Goal: Information Seeking & Learning: Learn about a topic

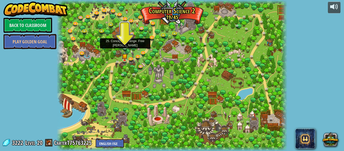
click at [127, 46] on img at bounding box center [125, 41] width 5 height 12
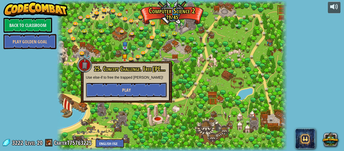
click at [126, 90] on span "Play" at bounding box center [126, 90] width 9 height 6
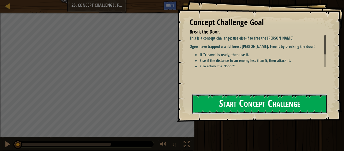
click at [243, 103] on button "Start Concept Challenge" at bounding box center [260, 104] width 136 height 20
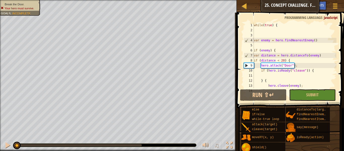
click at [299, 66] on div "while ( true ) { var enemy = hero . findNearestEnemy ( ) if ( enemy ) { var dis…" at bounding box center [316, 61] width 126 height 76
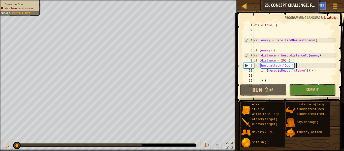
type textarea "}"
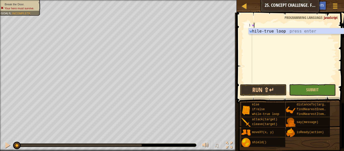
scroll to position [2, 0]
type textarea "whil"
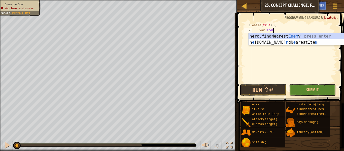
scroll to position [2, 3]
type textarea "var enemy = hero.findNearestEnemy()"
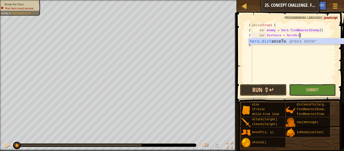
scroll to position [2, 7]
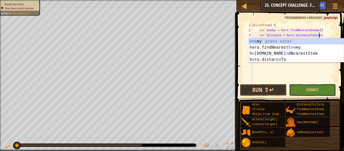
type textarea "var distance = hero.distanceTo(enemy)"
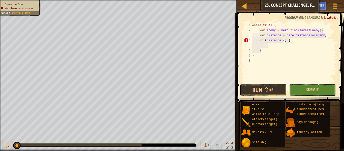
scroll to position [2, 5]
type textarea "if (distance < 5) {"
click at [267, 45] on div "while ( true ) { var enemy = hero . findNearestEnemy ( ) var distance = hero . …" at bounding box center [293, 58] width 85 height 71
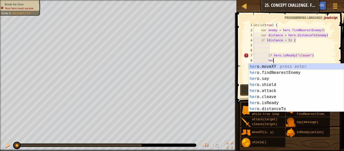
scroll to position [2, 9]
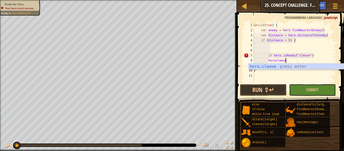
type textarea "hero.cleave(enemy);"
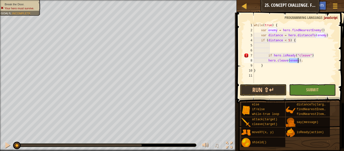
scroll to position [2, 7]
click at [270, 78] on div "while ( true ) { var enemy = hero . findNearestEnemy ( ) var distance = hero . …" at bounding box center [295, 58] width 84 height 71
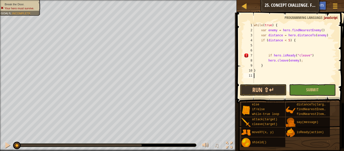
scroll to position [2, 0]
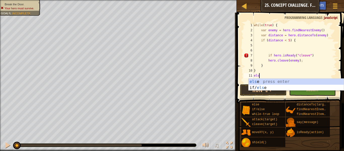
type textarea "else"
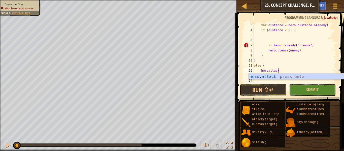
scroll to position [2, 3]
type textarea "hero.attack(enemy);"
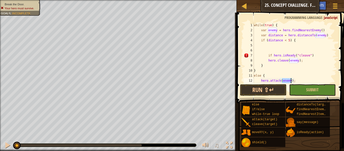
scroll to position [10, 0]
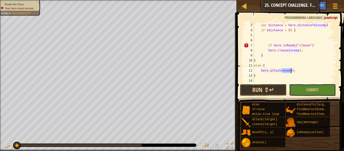
click at [266, 81] on div "var distance = hero . distanceTo ( enemy ) if ( distance < 5 ) { if hero . isRe…" at bounding box center [295, 58] width 84 height 71
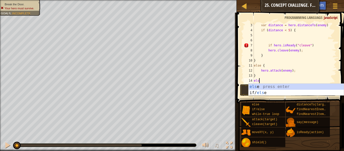
scroll to position [2, 1]
type textarea "else"
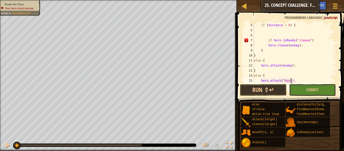
scroll to position [2, 6]
click at [274, 91] on button "Run ⇧↵" at bounding box center [263, 90] width 47 height 12
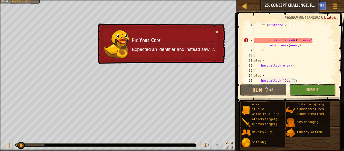
scroll to position [25, 0]
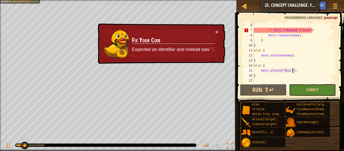
click at [255, 58] on div "if hero . isReady ( "cleave" ) hero . cleave ( enemy ) ; } } else { hero . atta…" at bounding box center [295, 58] width 84 height 71
type textarea "}"
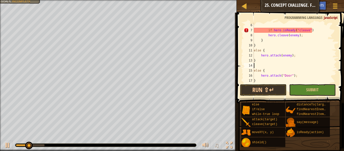
type textarea "}"
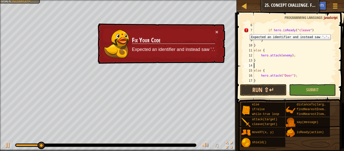
click at [246, 31] on div "7" at bounding box center [249, 30] width 10 height 5
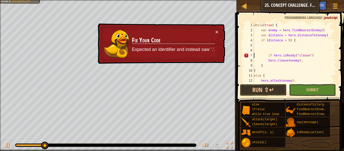
scroll to position [0, 0]
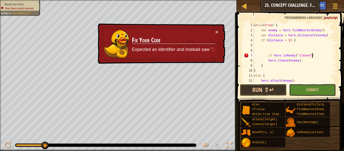
click at [314, 54] on div "while ( true ) { var enemy = hero . findNearestEnemy ( ) var distance = hero . …" at bounding box center [295, 58] width 84 height 71
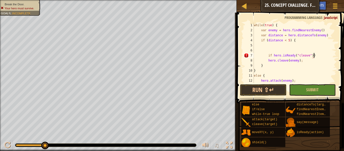
scroll to position [2, 9]
click at [276, 93] on button "Run ⇧↵" at bounding box center [263, 90] width 47 height 12
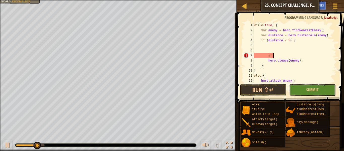
type textarea "if"
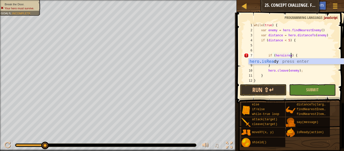
scroll to position [2, 6]
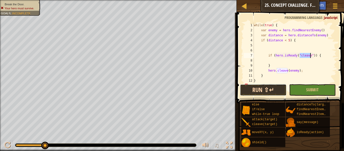
click at [259, 93] on button "Run ⇧↵" at bounding box center [263, 90] width 47 height 12
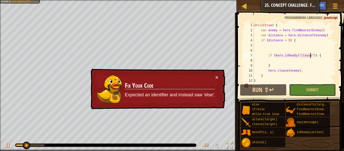
click at [220, 77] on div "× Fix Your Code Expected an identifier and instead saw 'else'." at bounding box center [157, 89] width 136 height 43
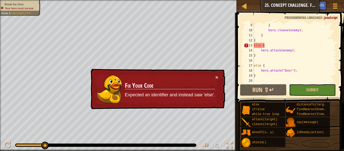
click at [267, 44] on div "} hero . cleave ( enemy ) ; } } else { hero . attack ( enemy ) ; } else { hero …" at bounding box center [295, 58] width 84 height 71
type textarea "else"
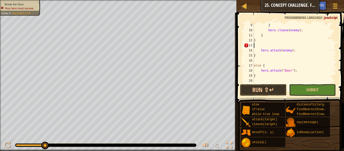
scroll to position [2, 0]
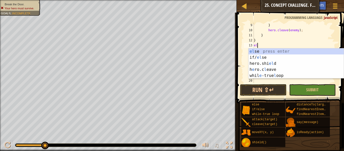
type textarea "else"
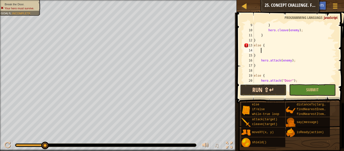
click at [260, 89] on button "Run ⇧↵" at bounding box center [263, 90] width 47 height 12
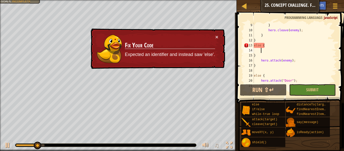
click at [259, 66] on div "} hero . cleave ( enemy ) ; } } else { } hero . attack ( enemy ) ; } else { her…" at bounding box center [295, 58] width 84 height 71
type textarea "}"
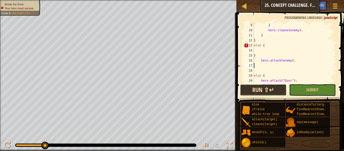
click at [257, 89] on button "Run ⇧↵" at bounding box center [263, 90] width 47 height 12
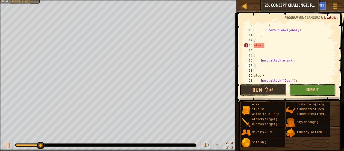
scroll to position [2, 0]
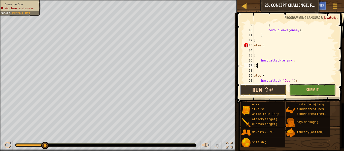
click at [275, 89] on button "Run ⇧↵" at bounding box center [263, 90] width 47 height 12
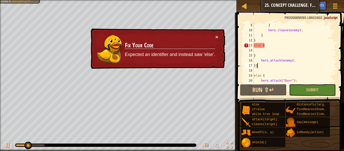
click at [266, 47] on div "} hero . cleave ( enemy ) ; } } else { } hero . attack ( enemy ) ; }} else { he…" at bounding box center [295, 58] width 84 height 71
type textarea "else"
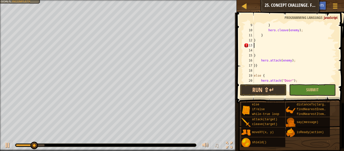
scroll to position [2, 0]
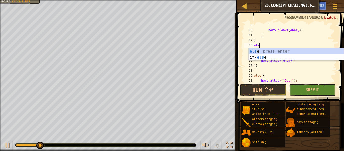
type textarea "else"
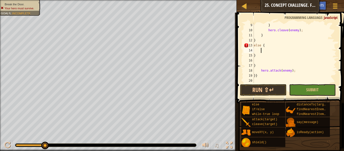
click at [268, 59] on div "} hero . cleave ( enemy ) ; } } else { } } hero . attack ( enemy ) ; }} else {" at bounding box center [295, 58] width 84 height 71
click at [257, 53] on div "} hero . cleave ( enemy ) ; } } else { } } hero . attack ( enemy ) ; }} else {" at bounding box center [295, 58] width 84 height 71
type textarea "}"
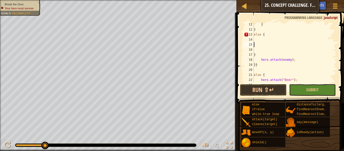
scroll to position [51, 0]
click at [257, 66] on div "} } else { } hero . attack ( enemy ) ; }} else { hero . attack ( "Door" ) ; }" at bounding box center [295, 57] width 84 height 71
type textarea "}"
click at [259, 55] on div "} } else { } hero . attack ( enemy ) ; } else { hero . attack ( "Door" ) ; }" at bounding box center [295, 57] width 84 height 71
click at [258, 63] on div "} } else { } hero . attack ( enemy ) ; } else { hero . attack ( "Door" ) ; }" at bounding box center [295, 57] width 84 height 71
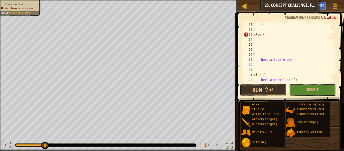
click at [258, 49] on div "} } else { } hero . attack ( enemy ) ; else { hero . attack ( "Door" ) ; }" at bounding box center [295, 57] width 84 height 71
click at [256, 53] on div "} } else { } hero . attack ( enemy ) ; else { hero . attack ( "Door" ) ; }" at bounding box center [295, 57] width 84 height 71
type textarea "}"
click at [305, 58] on div "} } else { hero . attack ( enemy ) ; else { hero . attack ( "Door" ) ; }" at bounding box center [295, 57] width 84 height 71
type textarea "hero"
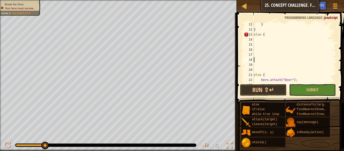
click at [280, 36] on div "} } else { else { hero . attack ( "Door" ) ; }" at bounding box center [295, 57] width 84 height 71
type textarea "else"
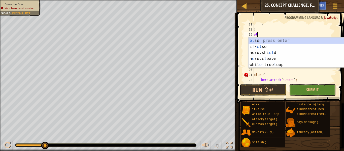
type textarea "else"
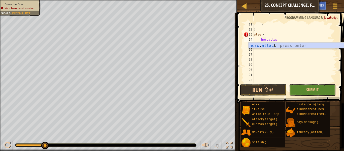
scroll to position [2, 3]
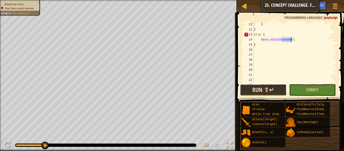
click at [269, 90] on button "Run ⇧↵" at bounding box center [263, 90] width 47 height 12
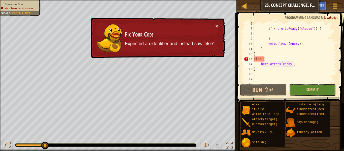
scroll to position [27, 0]
click at [263, 56] on div "if ( hero . isReady ( "cleave" )) { } hero . cleave ( enemy ) ; } } else { hero…" at bounding box center [295, 56] width 84 height 71
click at [266, 57] on div "if ( hero . isReady ( "cleave" )) { } hero . cleave ( enemy ) ; } } else { hero…" at bounding box center [295, 56] width 84 height 71
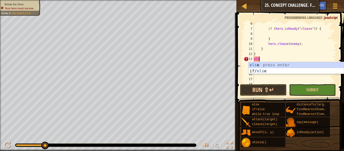
scroll to position [2, 0]
type textarea "e"
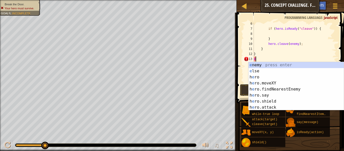
scroll to position [2, 0]
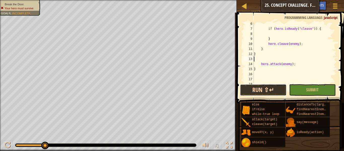
click at [257, 91] on button "Run ⇧↵" at bounding box center [263, 90] width 47 height 12
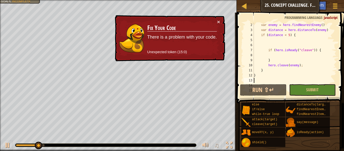
scroll to position [4, 0]
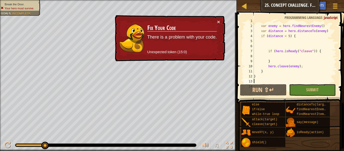
click at [293, 64] on div "while ( true ) { var enemy = hero . findNearestEnemy ( ) var distance = hero . …" at bounding box center [295, 53] width 84 height 71
click at [302, 65] on div "while ( true ) { var enemy = hero . findNearestEnemy ( ) var distance = hero . …" at bounding box center [295, 53] width 84 height 71
type textarea "}"
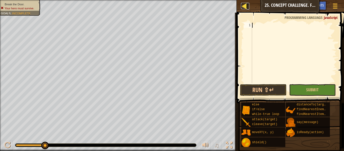
click at [247, 8] on div at bounding box center [244, 6] width 6 height 6
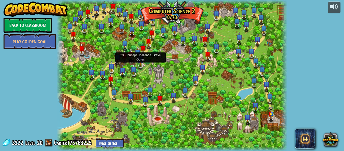
click at [139, 62] on img at bounding box center [141, 59] width 6 height 14
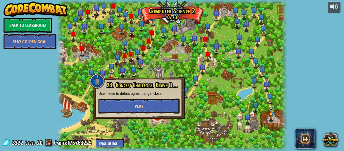
click at [175, 110] on button "Play" at bounding box center [139, 106] width 81 height 15
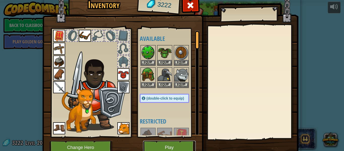
click at [169, 146] on button "Play" at bounding box center [169, 148] width 53 height 14
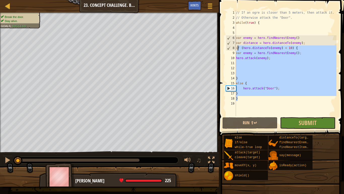
drag, startPoint x: 274, startPoint y: 101, endPoint x: 237, endPoint y: 48, distance: 64.7
click at [237, 48] on div "// If an ogre is closer than 5 meters, then attack it. // Otherwise attack the …" at bounding box center [286, 68] width 102 height 116
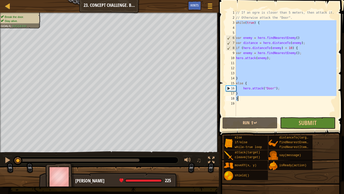
drag, startPoint x: 237, startPoint y: 21, endPoint x: 266, endPoint y: 100, distance: 84.2
click at [266, 100] on div "// If an ogre is closer than 5 meters, then attack it. // Otherwise attack the …" at bounding box center [286, 68] width 102 height 116
type textarea "} }"
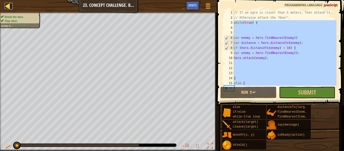
click at [9, 3] on div at bounding box center [8, 6] width 6 height 6
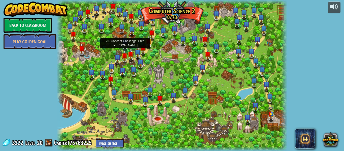
click at [124, 46] on img at bounding box center [125, 40] width 6 height 14
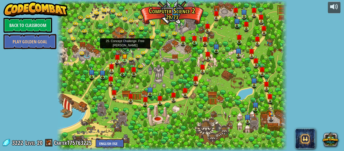
click at [124, 48] on link at bounding box center [126, 48] width 10 height 10
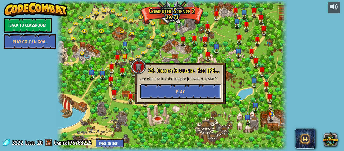
click at [172, 93] on button "Play" at bounding box center [180, 91] width 81 height 15
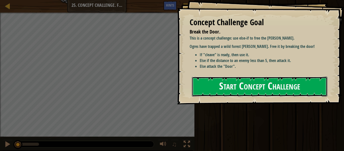
click at [291, 94] on button "Start Concept Challenge" at bounding box center [260, 87] width 136 height 20
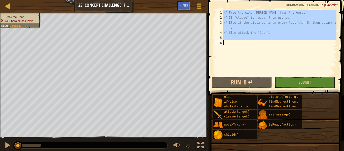
scroll to position [10, 0]
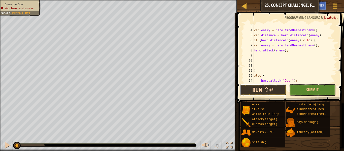
click at [268, 92] on button "Run ⇧↵" at bounding box center [263, 90] width 47 height 12
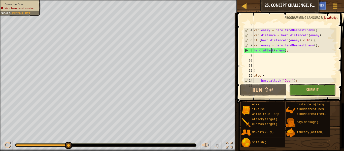
click at [272, 51] on div "var enemy = hero . findNearestEnemy ( ) var distance = hero . distanceTo ( enem…" at bounding box center [295, 58] width 84 height 71
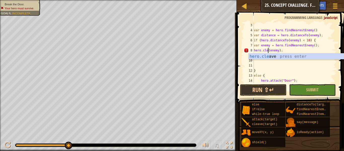
scroll to position [2, 3]
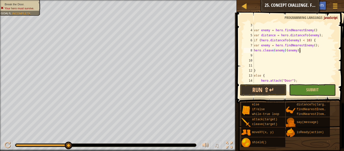
click at [301, 51] on div "var enemy = hero . findNearestEnemy ( ) var distance = hero . distanceTo ( enem…" at bounding box center [295, 58] width 84 height 71
click at [278, 88] on button "Run ⇧↵" at bounding box center [263, 90] width 47 height 12
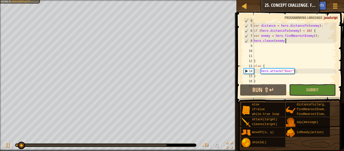
scroll to position [20, 0]
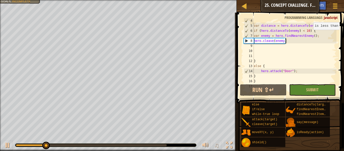
click at [311, 30] on div "var enemy = hero . findNearestEnemy ( ) var distance = hero . distanceTo ( enem…" at bounding box center [295, 53] width 84 height 71
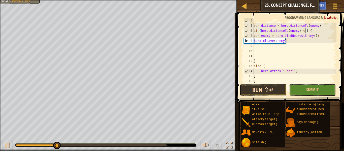
scroll to position [2, 8]
click at [264, 89] on button "Run ⇧↵" at bounding box center [263, 90] width 47 height 12
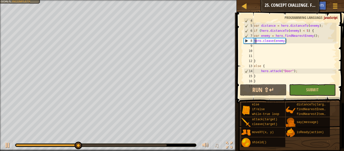
click at [256, 41] on div "var enemy = hero . findNearestEnemy ( ) var distance = hero . distanceTo ( enem…" at bounding box center [295, 53] width 84 height 71
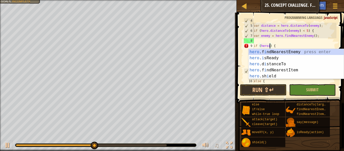
scroll to position [2, 3]
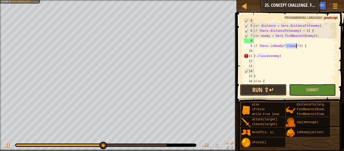
click at [254, 54] on div "var enemy = hero . findNearestEnemy ( ) var distance = hero . distanceTo ( enem…" at bounding box center [295, 53] width 84 height 71
click at [284, 55] on div "var enemy = hero . findNearestEnemy ( ) var distance = hero . distanceTo ( enem…" at bounding box center [295, 53] width 84 height 71
type textarea "}."
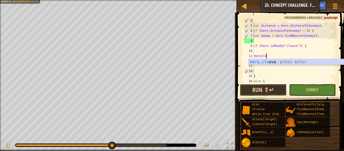
scroll to position [2, 2]
type textarea "hero.cleave(enemy);"
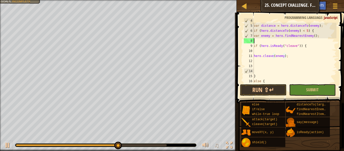
click at [264, 42] on div "var enemy = hero . findNearestEnemy ( ) var distance = hero . distanceTo ( enem…" at bounding box center [295, 53] width 84 height 71
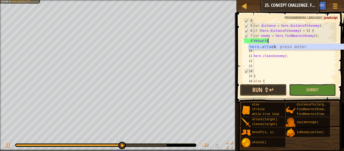
scroll to position [2, 2]
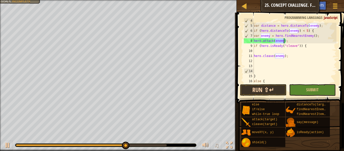
type textarea "hero.attack(enemy);"
click at [258, 90] on button "Run ⇧↵" at bounding box center [263, 90] width 47 height 12
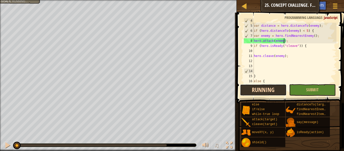
click at [258, 90] on button "Running" at bounding box center [263, 90] width 47 height 12
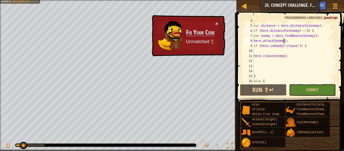
click at [219, 22] on div "× Fix Your Code Unmatched '{'." at bounding box center [188, 35] width 74 height 41
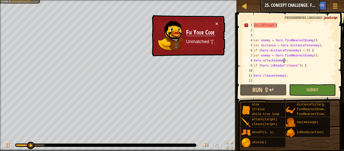
scroll to position [40, 0]
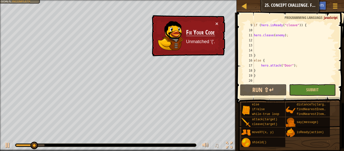
click at [261, 79] on div "if ( hero . isReady ( "cleave" )) { hero . cleave ( enemy ) ; } else { hero . a…" at bounding box center [295, 58] width 84 height 71
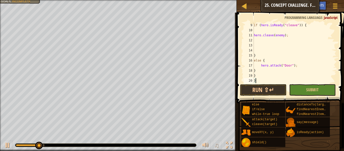
scroll to position [0, 0]
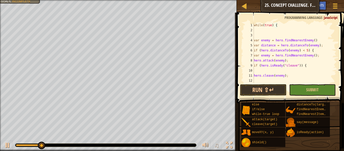
click at [274, 83] on span at bounding box center [291, 50] width 111 height 105
click at [277, 89] on button "Run ⇧↵" at bounding box center [263, 90] width 47 height 12
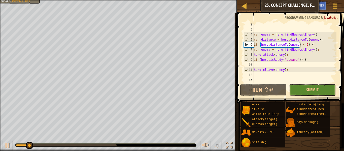
scroll to position [6, 0]
click at [296, 69] on div "var enemy = hero . findNearestEnemy ( ) var distance = hero . distanceTo ( enem…" at bounding box center [295, 57] width 84 height 71
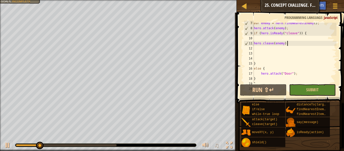
scroll to position [45, 0]
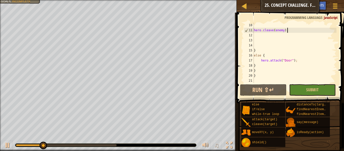
click at [270, 67] on div "hero . cleave ( enemy ) ; } else { hero . attack ( "Door" ) ; } } }" at bounding box center [295, 58] width 84 height 71
type textarea "}"
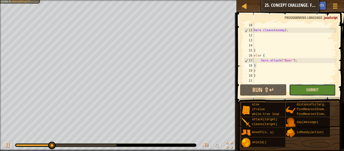
click at [310, 91] on span "Submit" at bounding box center [313, 90] width 12 height 6
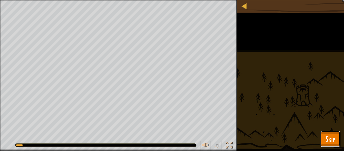
click at [332, 136] on span "Skip" at bounding box center [331, 139] width 10 height 10
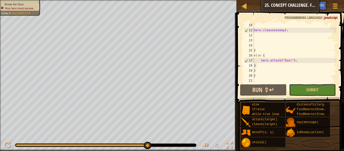
click at [260, 66] on div "hero . cleave ( enemy ) ; } else { hero . attack ( "Door" ) ; } } }" at bounding box center [295, 58] width 84 height 71
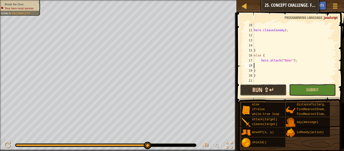
click at [269, 86] on button "Run ⇧↵" at bounding box center [263, 90] width 47 height 12
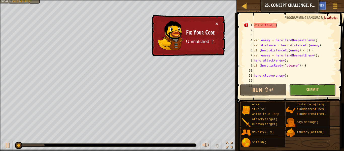
scroll to position [0, 0]
click at [282, 30] on div "while ( true ) { var enemy = hero . findNearestEnemy ( ) var distance = hero . …" at bounding box center [295, 58] width 84 height 71
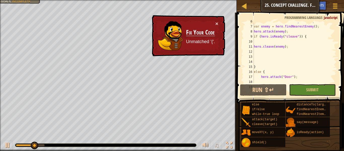
scroll to position [29, 0]
click at [257, 67] on div "if ( hero . distanceTo ( enemy ) < 5 ) { var enemy = hero . findNearestEnemy ( …" at bounding box center [295, 54] width 84 height 71
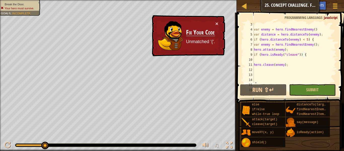
scroll to position [11, 0]
click at [303, 54] on div "var enemy = hero . findNearestEnemy ( ) var distance = hero . distanceTo ( enem…" at bounding box center [295, 57] width 84 height 71
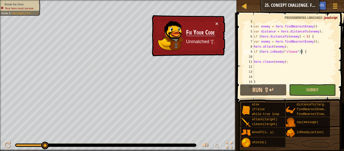
scroll to position [45, 0]
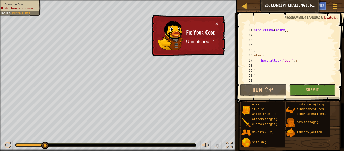
click at [278, 70] on div "hero . cleave ( enemy ) ; } else { hero . attack ( "Door" ) ; } }" at bounding box center [295, 58] width 84 height 71
type textarea "}"
click at [286, 80] on div "hero . cleave ( enemy ) ; } else { hero . attack ( "Door" ) ; } }" at bounding box center [295, 58] width 84 height 71
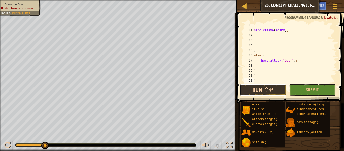
click at [275, 89] on button "Run ⇧↵" at bounding box center [263, 90] width 47 height 12
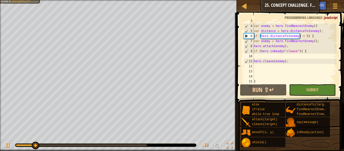
scroll to position [15, 0]
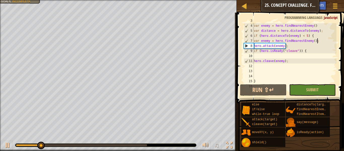
click at [318, 43] on div "var enemy = hero . findNearestEnemy ( ) var distance = hero . distanceTo ( enem…" at bounding box center [295, 53] width 84 height 71
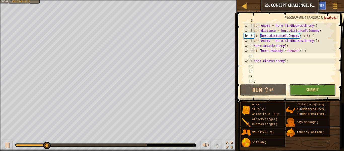
click at [255, 50] on div "var enemy = hero . findNearestEnemy ( ) var distance = hero . distanceTo ( enem…" at bounding box center [295, 53] width 84 height 71
type textarea "if (hero.isReady("cleave")) {"
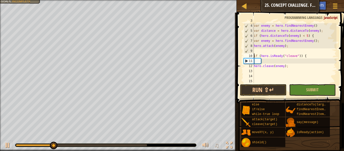
click at [271, 49] on div "var enemy = hero . findNearestEnemy ( ) var distance = hero . distanceTo ( enem…" at bounding box center [295, 53] width 84 height 71
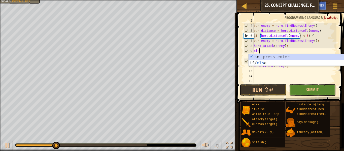
type textarea "else"
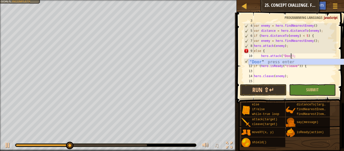
scroll to position [2, 6]
click at [273, 62] on div ""Door" press enter" at bounding box center [296, 68] width 95 height 18
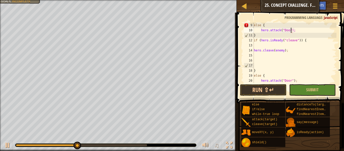
scroll to position [40, 0]
click at [293, 50] on div "hero . attack ( enemy ) ; else { hero . attack ( "Door); } if ( hero . isReady …" at bounding box center [295, 53] width 84 height 71
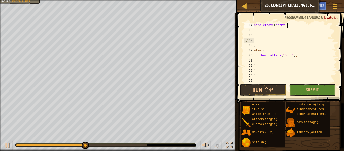
click at [263, 65] on div "hero . cleave ( enemy ) ; } else { hero . attack ( "Door" ) ; } } }" at bounding box center [295, 58] width 84 height 71
type textarea "}"
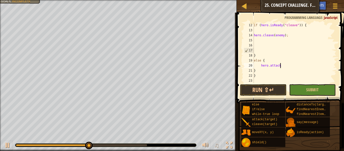
type textarea "hero"
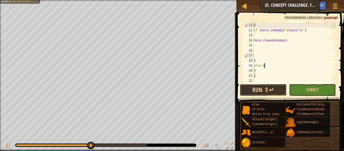
type textarea "else"
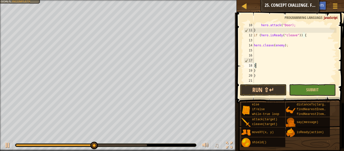
scroll to position [0, 0]
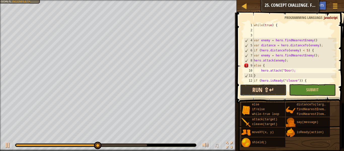
click at [272, 90] on button "Run ⇧↵" at bounding box center [263, 90] width 47 height 12
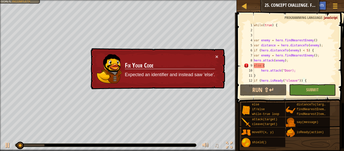
click at [268, 68] on div "while ( true ) { var enemy = hero . findNearestEnemy ( ) var distance = hero . …" at bounding box center [295, 58] width 84 height 71
click at [268, 64] on div "while ( true ) { var enemy = hero . findNearestEnemy ( ) var distance = hero . …" at bounding box center [295, 58] width 84 height 71
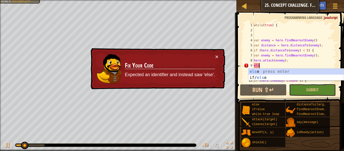
type textarea "e"
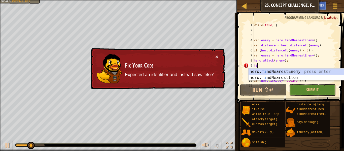
scroll to position [2, 0]
type textarea "f"
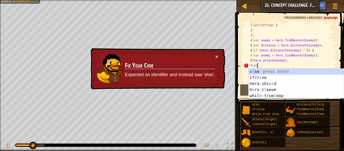
type textarea "else"
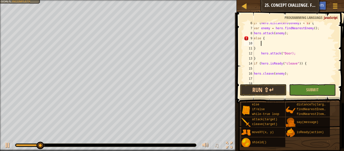
scroll to position [38, 0]
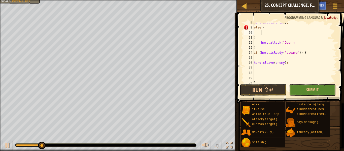
click at [258, 49] on div "hero . attack ( enemy ) ; else { } hero . attack ( "Door); } if ( hero . isRead…" at bounding box center [295, 55] width 84 height 71
type textarea "}"
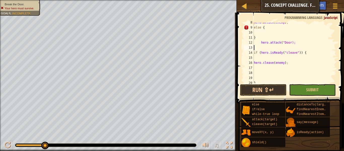
click at [266, 37] on div "hero . attack ( enemy ) ; else { } hero . attack ( "Door); if ( hero . isReady …" at bounding box center [295, 55] width 84 height 71
click at [255, 42] on div "hero . attack ( enemy ) ; else { }} hero . attack ( "Door); if ( hero . isReady…" at bounding box center [295, 55] width 84 height 71
type textarea "hero.attack("Door);"
click at [257, 45] on div "hero . attack ( enemy ) ; else { }} hero . attack ( "Door); if ( hero . isReady…" at bounding box center [295, 55] width 84 height 71
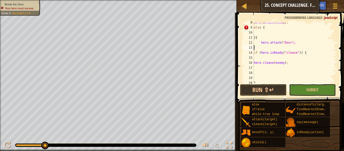
scroll to position [2, 0]
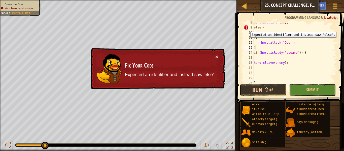
click at [247, 28] on div "9" at bounding box center [249, 27] width 10 height 5
click at [261, 27] on div "hero . attack ( enemy ) ; else { }} hero . attack ( "Door); } if ( hero . isRea…" at bounding box center [295, 55] width 84 height 71
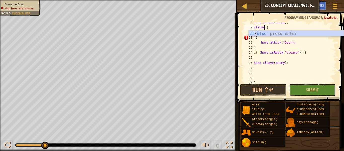
scroll to position [2, 2]
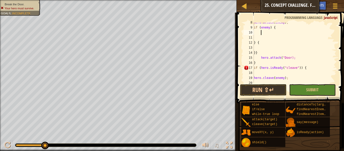
click at [263, 43] on div "hero . attack ( enemy ) ; if ( enemy ) { } { }} hero . attack ( "Door); } if ( …" at bounding box center [295, 55] width 84 height 71
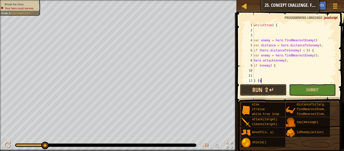
scroll to position [2, 1]
type textarea "}"
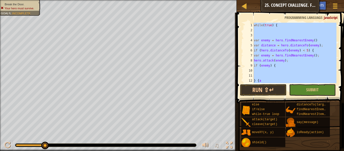
scroll to position [2, 0]
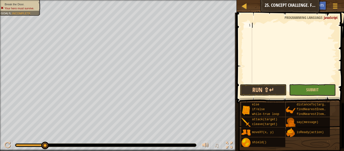
paste textarea "}"
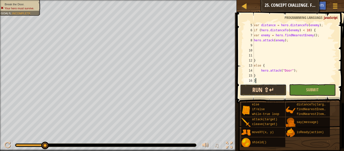
click at [260, 92] on button "Run ⇧↵" at bounding box center [263, 90] width 47 height 12
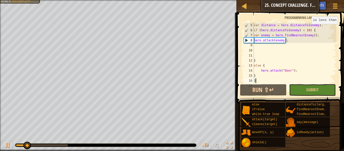
click at [310, 30] on div "var distance = hero . distanceTo ( enemy ) ; if ( hero . distanceTo ( enemy ) <…" at bounding box center [295, 58] width 84 height 71
type textarea "if (hero.distanceTo(enemy) < 10) {"
click at [291, 43] on div "var distance = hero . distanceTo ( enemy ) ; if ( hero . distanceTo ( enemy ) <…" at bounding box center [295, 58] width 84 height 71
click at [288, 41] on div "var distance = hero . distanceTo ( enemy ) ; if ( hero . distanceTo ( enemy ) <…" at bounding box center [295, 58] width 84 height 71
type textarea "hero.attack(enemy);"
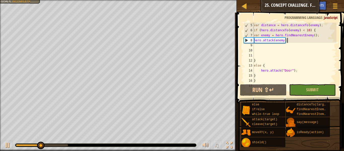
click at [267, 48] on div "var distance = hero . distanceTo ( enemy ) ; if ( hero . distanceTo ( enemy ) <…" at bounding box center [295, 58] width 84 height 71
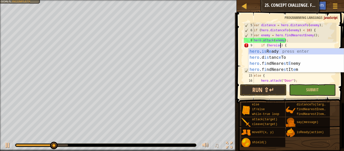
scroll to position [2, 4]
type textarea "if (hero.isReady("cleave")) {"
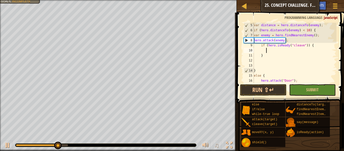
click at [266, 50] on div "var distance = hero . distanceTo ( enemy ) ; if ( hero . distanceTo ( enemy ) <…" at bounding box center [295, 58] width 84 height 71
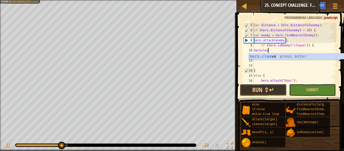
scroll to position [2, 2]
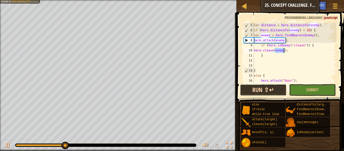
click at [271, 88] on button "Run ⇧↵" at bounding box center [263, 90] width 47 height 12
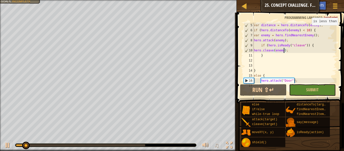
click at [309, 30] on div "var distance = hero . distanceTo ( enemy ) ; if ( hero . distanceTo ( enemy ) <…" at bounding box center [295, 58] width 84 height 71
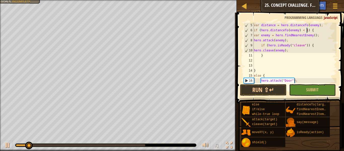
scroll to position [2, 8]
click at [303, 87] on button "Submit" at bounding box center [312, 90] width 47 height 12
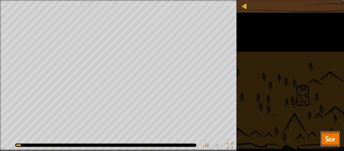
click at [332, 144] on button "Skip" at bounding box center [331, 139] width 20 height 16
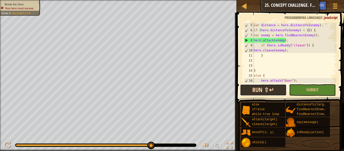
click at [268, 89] on button "Run ⇧↵" at bounding box center [263, 90] width 47 height 12
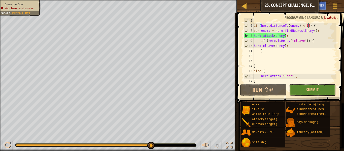
scroll to position [0, 0]
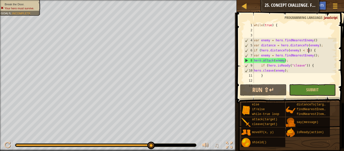
type textarea "}"
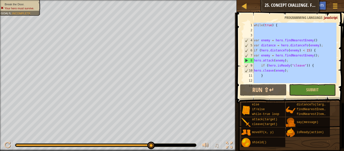
scroll to position [2, 0]
click at [247, 3] on div at bounding box center [244, 6] width 6 height 6
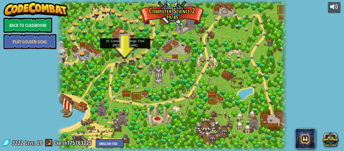
click at [124, 47] on img at bounding box center [125, 41] width 5 height 12
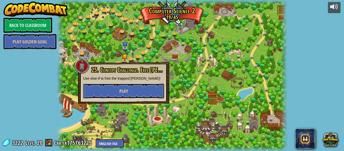
click at [123, 86] on button "Play" at bounding box center [123, 90] width 81 height 15
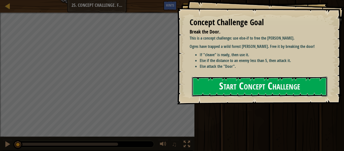
click at [199, 84] on button "Start Concept Challenge" at bounding box center [260, 87] width 136 height 20
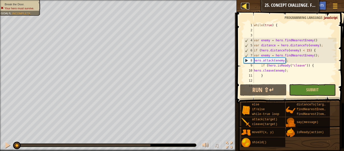
click at [246, 4] on div at bounding box center [244, 6] width 6 height 6
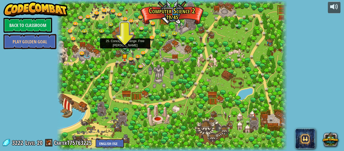
click at [125, 48] on link at bounding box center [126, 48] width 10 height 10
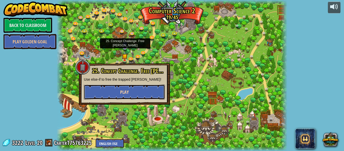
click at [125, 91] on span "Play" at bounding box center [124, 92] width 9 height 6
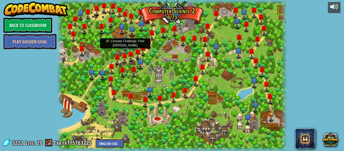
click at [125, 46] on img at bounding box center [125, 40] width 6 height 14
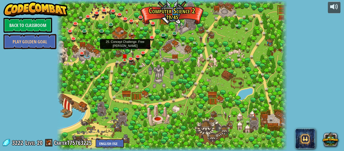
click at [122, 47] on link at bounding box center [127, 49] width 10 height 10
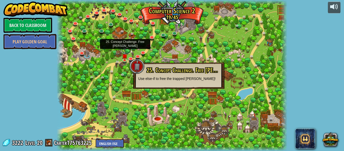
click at [124, 46] on link at bounding box center [127, 49] width 10 height 10
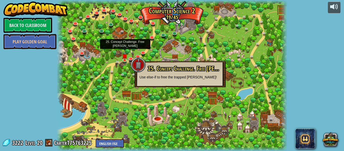
click at [140, 48] on div at bounding box center [172, 75] width 231 height 151
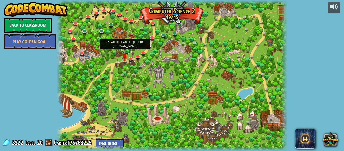
click at [126, 48] on link at bounding box center [127, 49] width 10 height 10
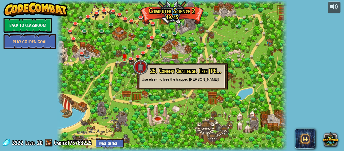
click at [167, 80] on p "Use else-if to free the trapped [PERSON_NAME]!" at bounding box center [182, 79] width 81 height 5
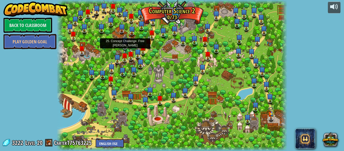
click at [125, 47] on img at bounding box center [125, 40] width 6 height 14
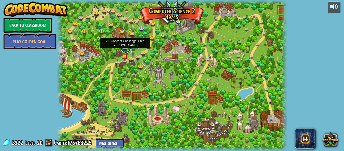
click at [126, 49] on link at bounding box center [126, 48] width 10 height 10
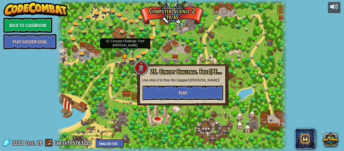
click at [164, 86] on button "Play" at bounding box center [182, 92] width 81 height 15
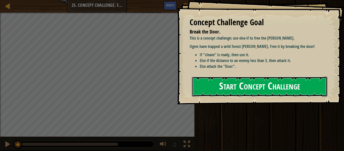
click at [237, 85] on button "Start Concept Challenge" at bounding box center [260, 87] width 136 height 20
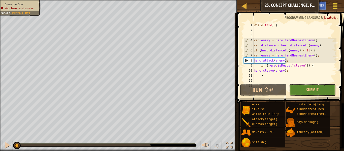
click at [334, 5] on div at bounding box center [335, 5] width 7 height 7
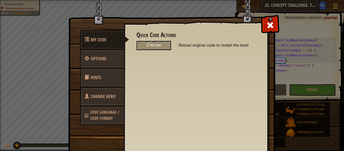
click at [112, 97] on span "Change Hero" at bounding box center [103, 96] width 25 height 6
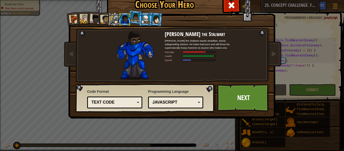
click at [147, 19] on div at bounding box center [146, 19] width 8 height 8
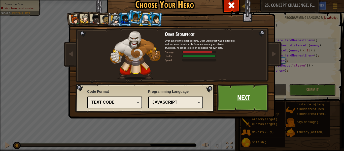
click at [247, 99] on link "Next" at bounding box center [243, 98] width 53 height 28
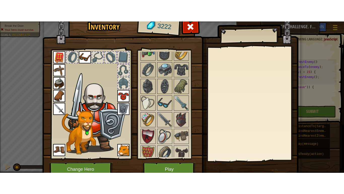
scroll to position [456, 0]
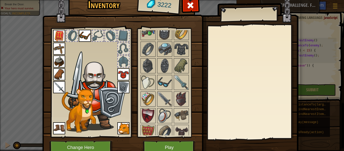
click at [160, 93] on img at bounding box center [165, 99] width 14 height 14
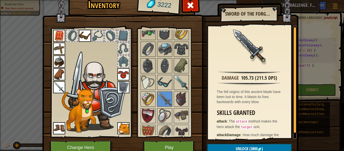
click at [178, 81] on img at bounding box center [182, 82] width 14 height 14
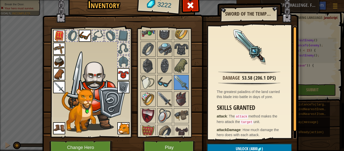
click at [167, 94] on img at bounding box center [165, 99] width 14 height 14
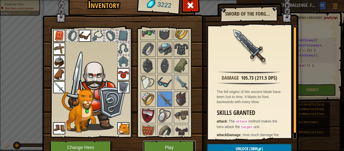
click at [171, 142] on button "Play" at bounding box center [169, 148] width 53 height 14
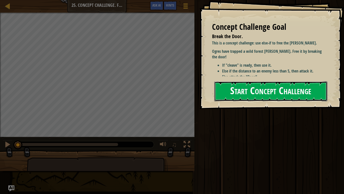
click at [240, 86] on button "Start Concept Challenge" at bounding box center [271, 91] width 113 height 20
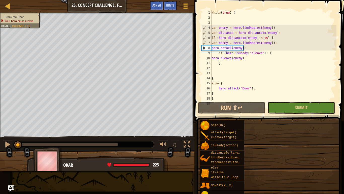
click at [241, 107] on span at bounding box center [270, 53] width 154 height 136
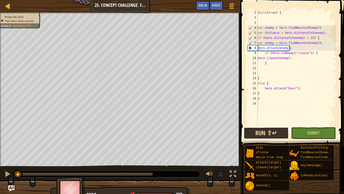
click at [261, 129] on button "Run ⇧↵" at bounding box center [266, 133] width 45 height 12
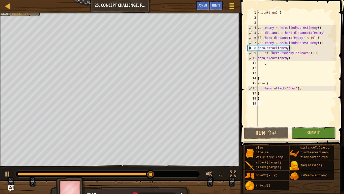
click at [234, 8] on span at bounding box center [232, 8] width 5 height 1
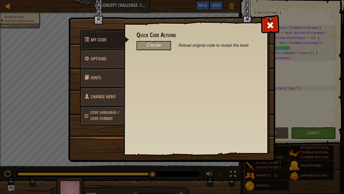
click at [118, 94] on link "Change Hero" at bounding box center [102, 97] width 45 height 20
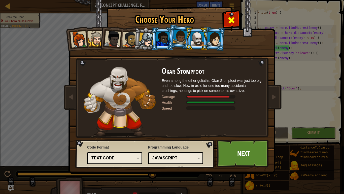
click at [229, 20] on span at bounding box center [232, 20] width 8 height 8
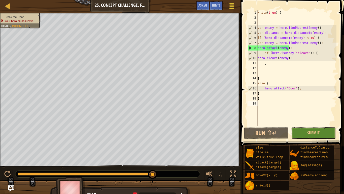
click at [231, 9] on div at bounding box center [232, 5] width 7 height 7
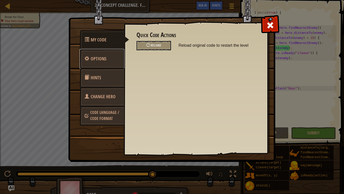
click at [101, 51] on link "Options" at bounding box center [102, 59] width 45 height 20
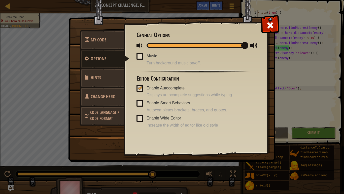
click at [100, 71] on link "Hints" at bounding box center [102, 78] width 45 height 20
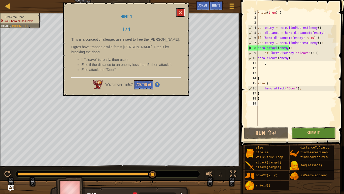
click at [182, 15] on button at bounding box center [181, 12] width 9 height 9
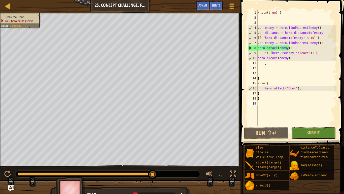
click at [3, 4] on div "Map Computer Science 2 25. Concept Challenge. Free Billy Game Menu Done Hints A…" at bounding box center [120, 6] width 241 height 13
click at [9, 3] on div at bounding box center [8, 6] width 6 height 6
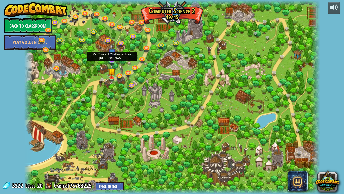
click at [109, 58] on img at bounding box center [112, 52] width 8 height 17
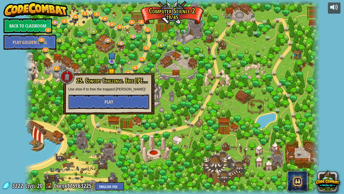
click at [105, 99] on span "Play" at bounding box center [109, 102] width 9 height 6
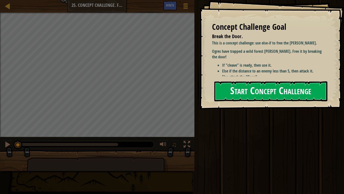
click at [247, 89] on button "Start Concept Challenge" at bounding box center [271, 91] width 113 height 20
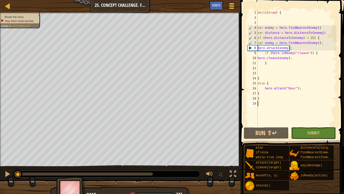
click at [234, 9] on span at bounding box center [232, 8] width 5 height 1
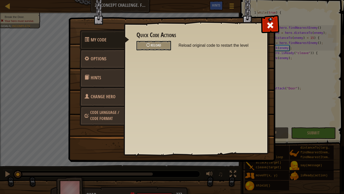
click at [101, 101] on link "Change Hero" at bounding box center [102, 97] width 45 height 20
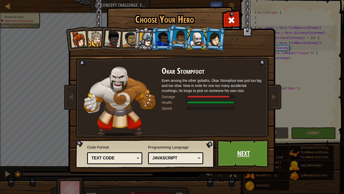
click at [252, 149] on link "Next" at bounding box center [243, 153] width 53 height 28
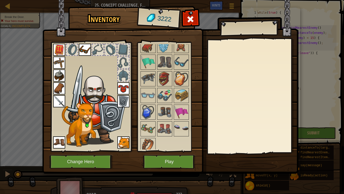
scroll to position [572, 0]
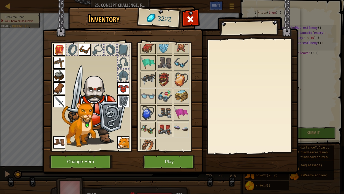
click at [164, 126] on img at bounding box center [165, 129] width 14 height 14
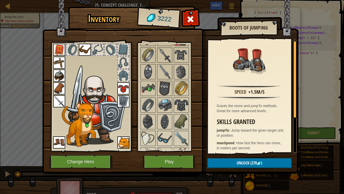
scroll to position [411, 0]
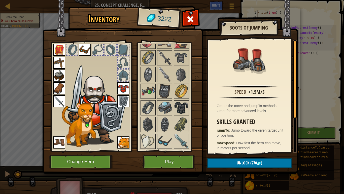
click at [183, 112] on img at bounding box center [182, 108] width 14 height 14
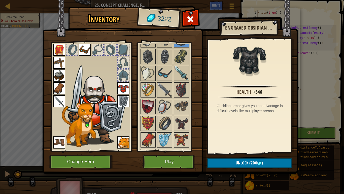
scroll to position [480, 0]
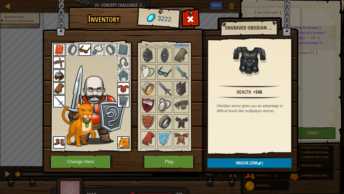
click at [186, 107] on img at bounding box center [182, 105] width 14 height 14
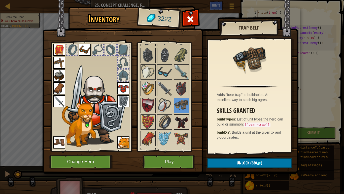
click at [185, 120] on img at bounding box center [182, 122] width 14 height 14
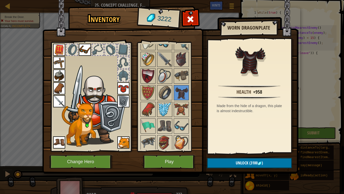
scroll to position [510, 0]
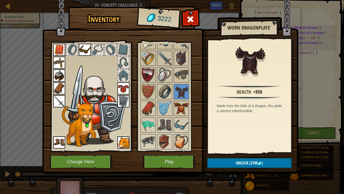
click at [180, 103] on img at bounding box center [182, 108] width 14 height 14
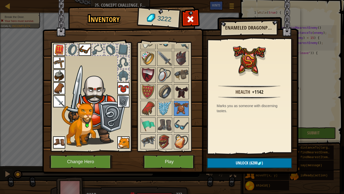
click at [179, 92] on img at bounding box center [182, 91] width 14 height 14
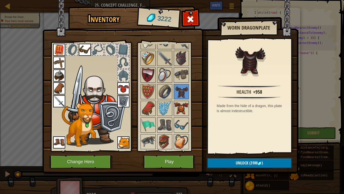
click at [181, 104] on img at bounding box center [182, 108] width 14 height 14
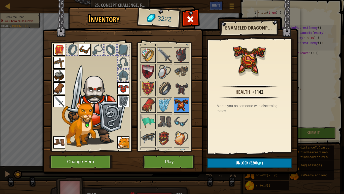
scroll to position [505, 0]
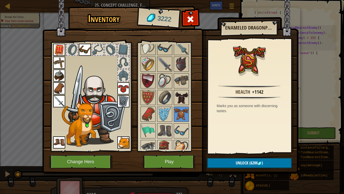
click at [179, 102] on img at bounding box center [182, 97] width 14 height 14
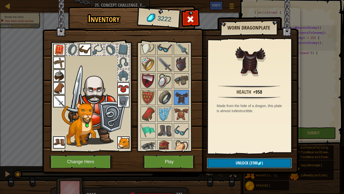
click at [250, 151] on span "(3100" at bounding box center [253, 163] width 9 height 6
click at [224, 151] on button "Confirm" at bounding box center [249, 163] width 85 height 10
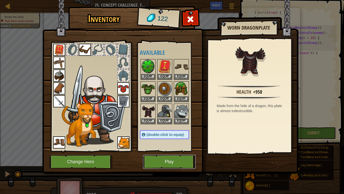
click at [184, 151] on button "Play" at bounding box center [169, 162] width 53 height 14
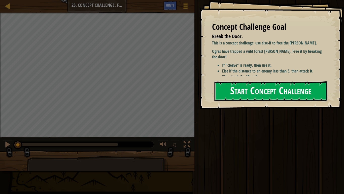
click at [266, 81] on button "Start Concept Challenge" at bounding box center [271, 91] width 113 height 20
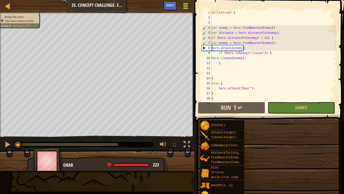
click at [190, 6] on button "Game Menu" at bounding box center [185, 7] width 13 height 12
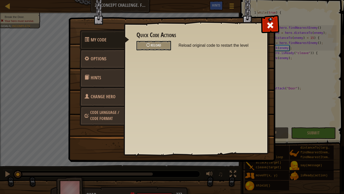
click at [110, 112] on span "Code Language / Code Format" at bounding box center [104, 115] width 29 height 12
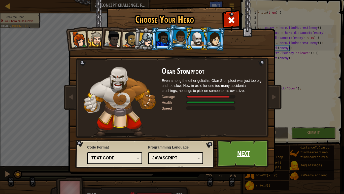
click at [234, 151] on link "Next" at bounding box center [243, 153] width 53 height 28
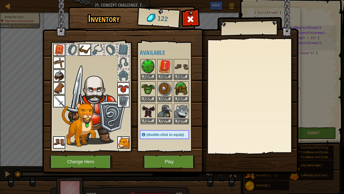
click at [152, 111] on img at bounding box center [148, 111] width 14 height 14
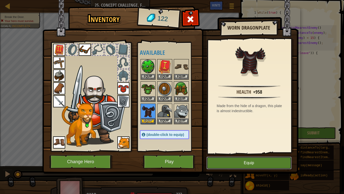
click at [244, 151] on button "Equip" at bounding box center [249, 162] width 85 height 13
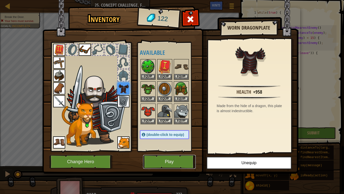
click at [176, 151] on button "Play" at bounding box center [169, 162] width 53 height 14
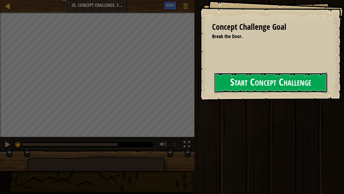
click at [238, 80] on button "Start Concept Challenge" at bounding box center [271, 83] width 113 height 20
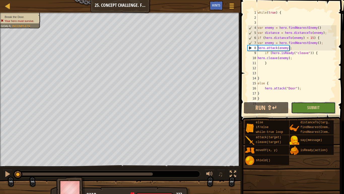
click at [292, 106] on button "Submit" at bounding box center [314, 108] width 45 height 12
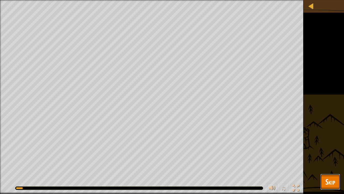
click at [329, 151] on span "Skip" at bounding box center [331, 181] width 10 height 10
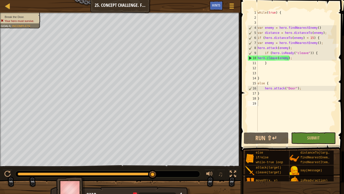
drag, startPoint x: 154, startPoint y: 173, endPoint x: 160, endPoint y: 173, distance: 6.3
click at [276, 139] on button "Run ⇧↵" at bounding box center [266, 138] width 45 height 12
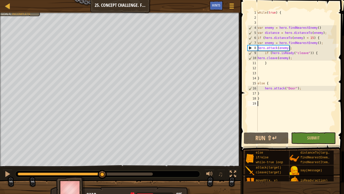
drag, startPoint x: 28, startPoint y: 175, endPoint x: 103, endPoint y: 166, distance: 75.4
click at [103, 151] on div "♫" at bounding box center [120, 172] width 241 height 15
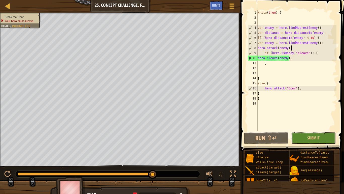
click at [291, 47] on div "while ( true ) { var enemy = hero . findNearestEnemy ( ) var distance = hero . …" at bounding box center [297, 75] width 80 height 131
type textarea "hero"
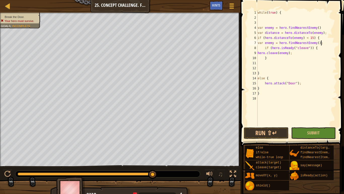
click at [304, 54] on div "while ( true ) { var enemy = hero . findNearestEnemy ( ) var distance = hero . …" at bounding box center [297, 73] width 80 height 126
type textarea "hero.cleave(enemy);"
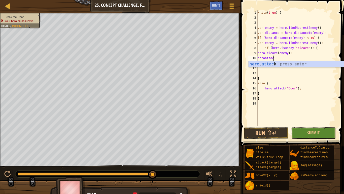
scroll to position [2, 2]
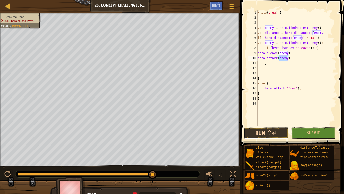
click at [272, 132] on button "Run ⇧↵" at bounding box center [266, 133] width 45 height 12
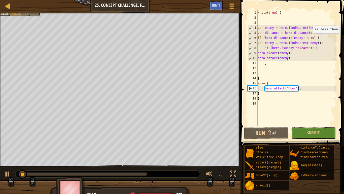
click at [311, 38] on div "while ( true ) { var enemy = hero . findNearestEnemy ( ) var distance = hero . …" at bounding box center [297, 73] width 80 height 126
type textarea "if (hero.distanceTo(enemy) < 5) {"
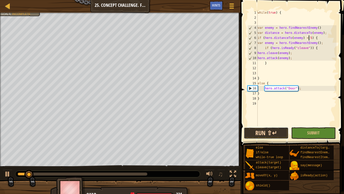
click at [273, 133] on button "Run ⇧↵" at bounding box center [266, 133] width 45 height 12
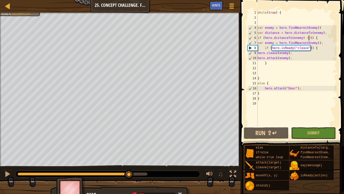
click at [129, 151] on div "Break the Door. Your hero must survive. Goals : Incomplete ♫ Okar 35 x: 34 y: 2…" at bounding box center [172, 107] width 344 height 188
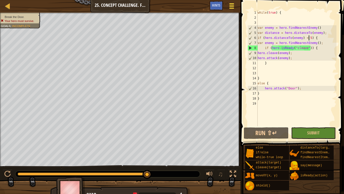
click at [230, 6] on span at bounding box center [232, 6] width 5 height 1
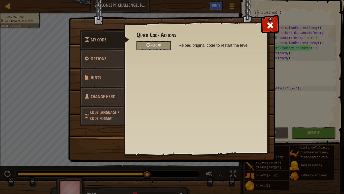
click at [112, 102] on link "Change Hero" at bounding box center [102, 97] width 45 height 20
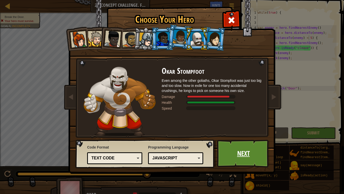
click at [240, 148] on link "Next" at bounding box center [243, 153] width 53 height 28
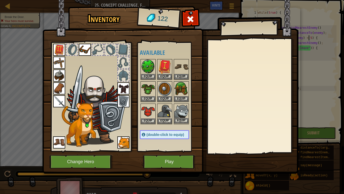
click at [183, 108] on img at bounding box center [182, 111] width 14 height 14
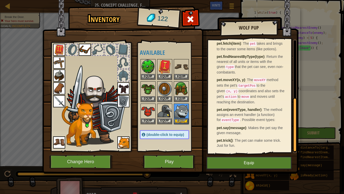
scroll to position [0, 0]
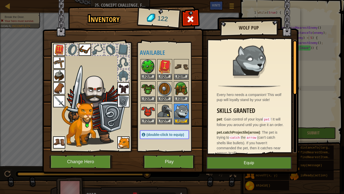
click at [173, 97] on div at bounding box center [170, 91] width 60 height 66
click at [169, 97] on button "Equip" at bounding box center [165, 98] width 14 height 5
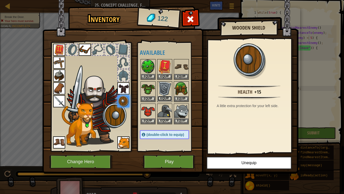
click at [164, 98] on button "Equip" at bounding box center [165, 98] width 14 height 5
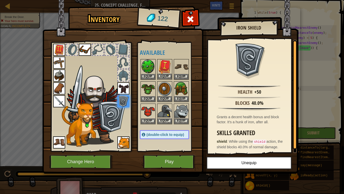
click at [163, 79] on div "Equip" at bounding box center [164, 69] width 15 height 21
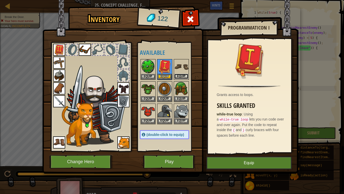
click at [178, 74] on button "Equip" at bounding box center [182, 76] width 14 height 5
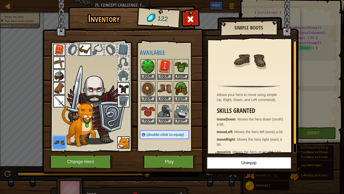
click at [178, 74] on button "Equip" at bounding box center [182, 76] width 14 height 5
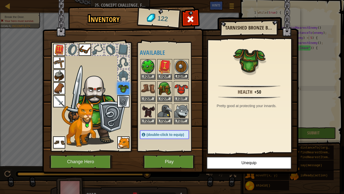
click at [178, 74] on button "Equip" at bounding box center [182, 76] width 14 height 5
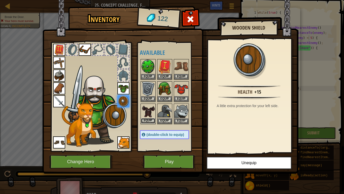
click at [145, 120] on button "Equip" at bounding box center [148, 120] width 14 height 5
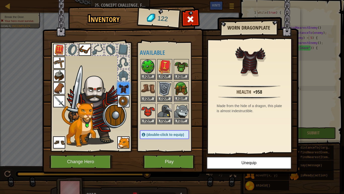
click at [183, 91] on img at bounding box center [182, 89] width 14 height 14
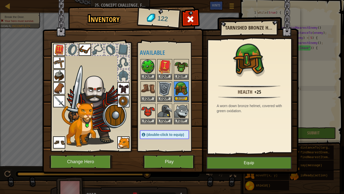
click at [186, 99] on button "Equip" at bounding box center [182, 98] width 14 height 5
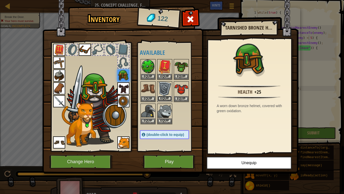
click at [164, 97] on button "Equip" at bounding box center [165, 98] width 14 height 5
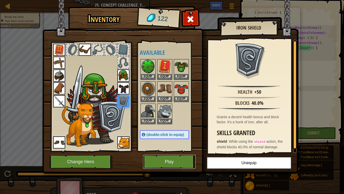
click at [168, 151] on button "Play" at bounding box center [169, 162] width 53 height 14
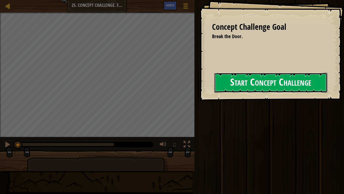
click at [252, 83] on button "Start Concept Challenge" at bounding box center [271, 83] width 113 height 20
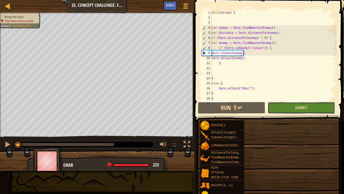
click at [289, 111] on div "Run ⇧↵ Submit Done" at bounding box center [267, 108] width 139 height 12
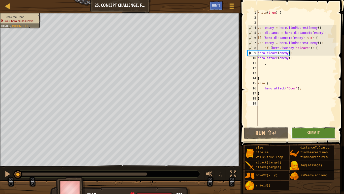
click at [304, 133] on button "Submit" at bounding box center [314, 133] width 45 height 12
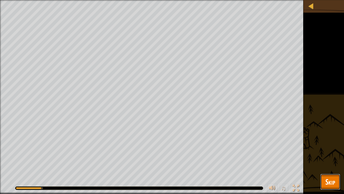
click at [331, 151] on span "Skip" at bounding box center [331, 181] width 10 height 10
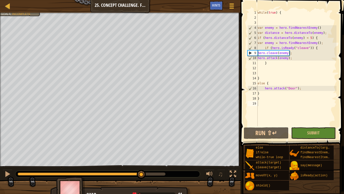
drag, startPoint x: 167, startPoint y: 174, endPoint x: 142, endPoint y: 169, distance: 25.8
click at [142, 151] on div "♫" at bounding box center [120, 172] width 241 height 15
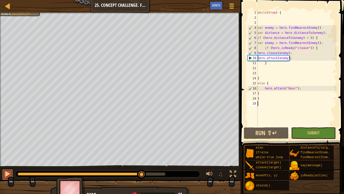
click at [6, 151] on div at bounding box center [7, 173] width 7 height 7
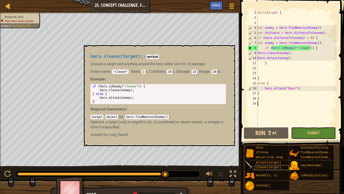
click at [263, 151] on span "cleave(target)" at bounding box center [268, 167] width 25 height 4
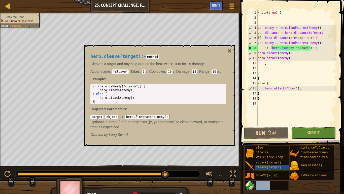
click at [260, 151] on span "shield()" at bounding box center [263, 186] width 15 height 4
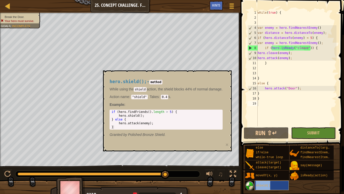
click at [261, 151] on span "shield()" at bounding box center [263, 186] width 15 height 4
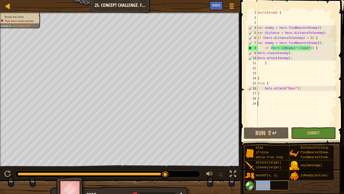
click at [261, 151] on span "shield()" at bounding box center [263, 186] width 15 height 4
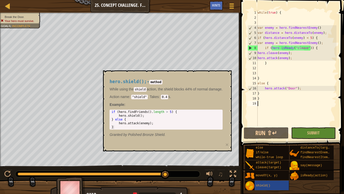
click at [298, 73] on div "while ( true ) { var enemy = hero . findNearestEnemy ( ) var distance = hero . …" at bounding box center [297, 73] width 80 height 126
click at [290, 64] on div "while ( true ) { var enemy = hero . findNearestEnemy ( ) var distance = hero . …" at bounding box center [297, 73] width 80 height 126
type textarea "}"
click at [265, 62] on div "while ( true ) { var enemy = hero . findNearestEnemy ( ) var distance = hero . …" at bounding box center [297, 73] width 80 height 126
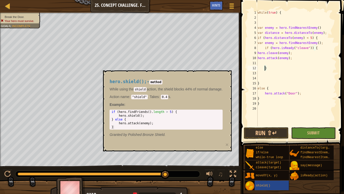
click at [267, 64] on div "while ( true ) { var enemy = hero . findNearestEnemy ( ) var distance = hero . …" at bounding box center [297, 73] width 80 height 126
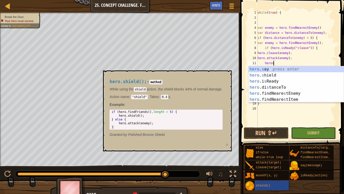
type textarea "herosh"
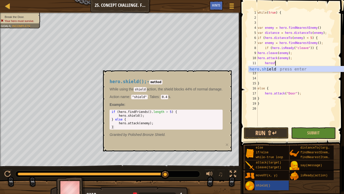
scroll to position [2, 1]
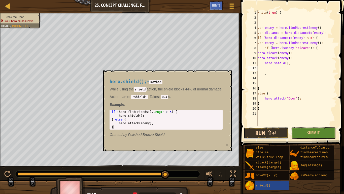
click at [271, 130] on button "Run ⇧↵" at bounding box center [266, 133] width 45 height 12
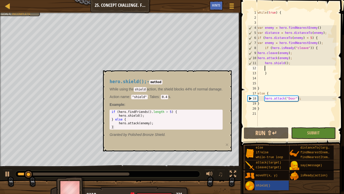
click at [219, 70] on div "hero.shield(); - method While using the shield action, the shield blocks 44% of…" at bounding box center [167, 110] width 129 height 81
click at [302, 135] on button "Submit" at bounding box center [314, 133] width 45 height 12
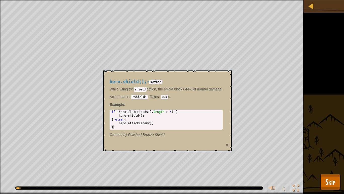
click at [229, 142] on button "×" at bounding box center [227, 144] width 3 height 5
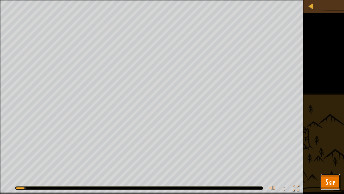
click at [334, 151] on button "Skip" at bounding box center [331, 181] width 20 height 16
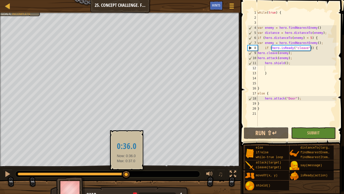
drag, startPoint x: 130, startPoint y: 173, endPoint x: 105, endPoint y: 174, distance: 25.0
click at [122, 151] on div at bounding box center [126, 174] width 9 height 9
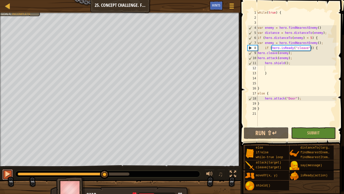
click at [11, 151] on div at bounding box center [7, 173] width 7 height 7
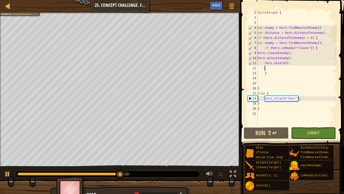
click at [292, 64] on div "while ( true ) { var enemy = hero . findNearestEnemy ( ) var distance = hero . …" at bounding box center [297, 73] width 80 height 126
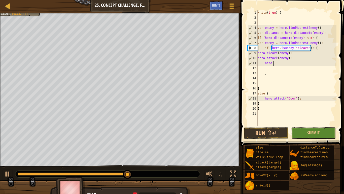
type textarea "hero"
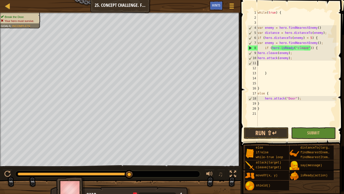
scroll to position [2, 0]
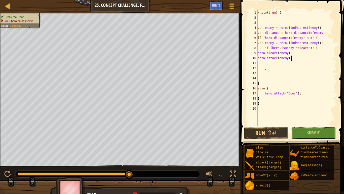
click at [258, 53] on div "while ( true ) { var enemy = hero . findNearestEnemy ( ) var distance = hero . …" at bounding box center [297, 73] width 80 height 126
type textarea "hero.cleave(enemy);"
click at [262, 52] on div "while ( true ) { var enemy = hero . findNearestEnemy ( ) var distance = hero . …" at bounding box center [297, 73] width 80 height 126
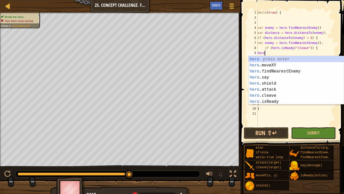
type textarea "herosh"
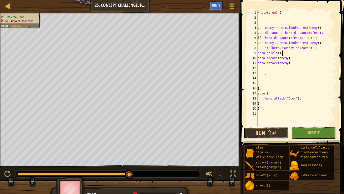
click at [265, 134] on button "Run ⇧↵" at bounding box center [266, 133] width 45 height 12
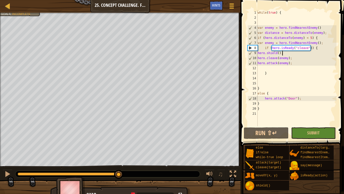
drag, startPoint x: 26, startPoint y: 173, endPoint x: 115, endPoint y: 165, distance: 89.9
click at [115, 151] on div "♫" at bounding box center [120, 172] width 241 height 15
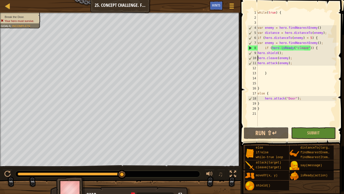
click at [259, 57] on div "while ( true ) { var enemy = hero . findNearestEnemy ( ) var distance = hero . …" at bounding box center [297, 73] width 80 height 126
click at [258, 63] on div "while ( true ) { var enemy = hero . findNearestEnemy ( ) var distance = hero . …" at bounding box center [297, 73] width 80 height 126
type textarea "hero.attack(enemy);"
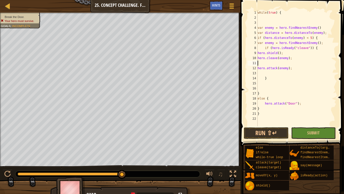
click at [261, 65] on div "while ( true ) { var enemy = hero . findNearestEnemy ( ) var distance = hero . …" at bounding box center [297, 73] width 80 height 126
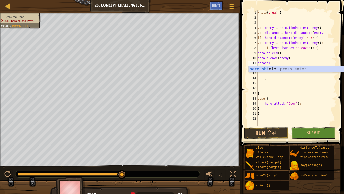
type textarea "heroshield"
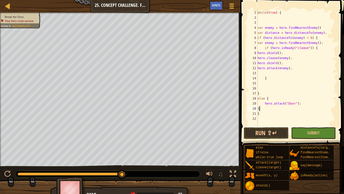
click at [267, 110] on div "while ( true ) { var enemy = hero . findNearestEnemy ( ) var distance = hero . …" at bounding box center [297, 73] width 80 height 126
type textarea "}"
click at [268, 109] on div "while ( true ) { var enemy = hero . findNearestEnemy ( ) var distance = hero . …" at bounding box center [297, 73] width 80 height 126
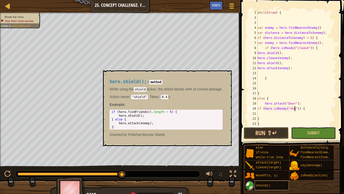
scroll to position [2, 6]
type textarea "if (hero.isReady("shield")) {"
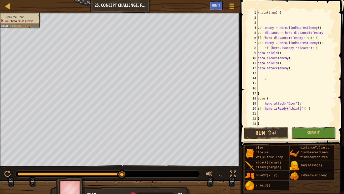
click at [266, 113] on div "while ( true ) { var enemy = hero . findNearestEnemy ( ) var distance = hero . …" at bounding box center [297, 73] width 80 height 126
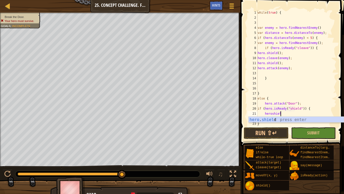
scroll to position [2, 3]
type textarea "heroshield"
click at [268, 129] on button "Run ⇧↵" at bounding box center [266, 133] width 45 height 12
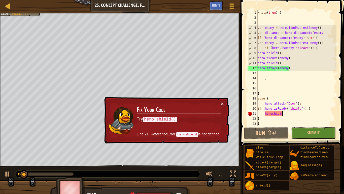
click at [220, 103] on td "Fix Your Code Try hero.shield() Line 21: ReferenceError: heroshield is not defi…" at bounding box center [179, 120] width 84 height 39
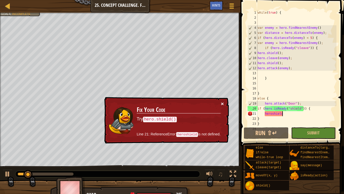
click at [222, 104] on button "×" at bounding box center [222, 103] width 3 height 5
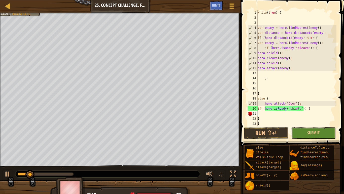
scroll to position [2, 0]
type textarea "if"
click at [262, 48] on div "while ( true ) { var enemy = hero . findNearestEnemy ( ) var distance = hero . …" at bounding box center [297, 73] width 80 height 126
type textarea "if (hero.isReady("cleave")) {"
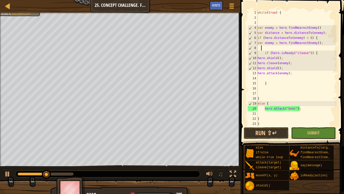
click at [263, 47] on div "while ( true ) { var enemy = hero . findNearestEnemy ( ) var distance = hero . …" at bounding box center [297, 73] width 80 height 126
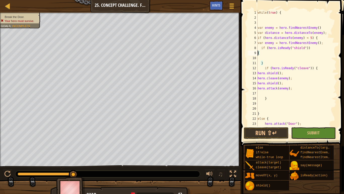
type textarea "if (hero.isReady("shield")){"
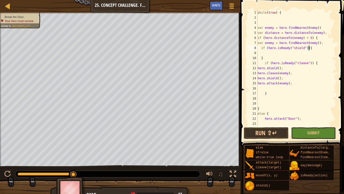
click at [267, 53] on div "while ( true ) { var enemy = hero . findNearestEnemy ( ) var distance = hero . …" at bounding box center [297, 73] width 80 height 126
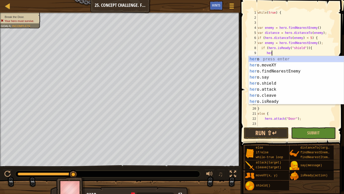
scroll to position [2, 2]
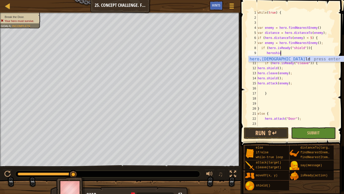
type textarea "heroshield"
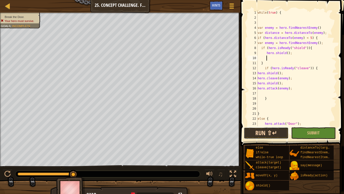
click at [275, 132] on button "Run ⇧↵" at bounding box center [266, 133] width 45 height 12
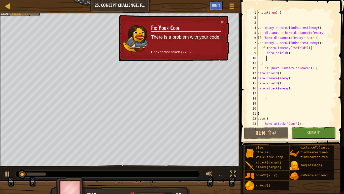
click at [299, 72] on div "while ( true ) { var enemy = hero . findNearestEnemy ( ) var distance = hero . …" at bounding box center [297, 73] width 80 height 126
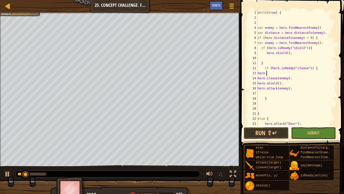
scroll to position [2, 1]
type textarea "hero"
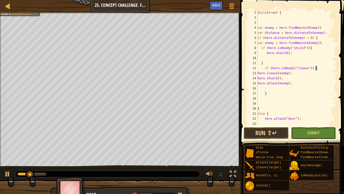
click at [298, 77] on div "while ( true ) { var enemy = hero . findNearestEnemy ( ) var distance = hero . …" at bounding box center [297, 73] width 80 height 126
type textarea "hero"
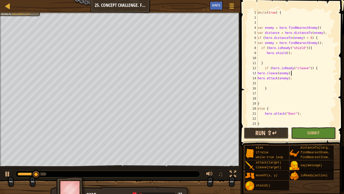
click at [272, 133] on button "Run ⇧↵" at bounding box center [266, 133] width 45 height 12
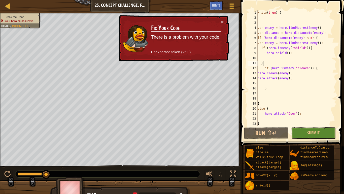
click at [269, 62] on div "while ( true ) { var enemy = hero . findNearestEnemy ( ) var distance = hero . …" at bounding box center [297, 73] width 80 height 126
click at [302, 74] on div "while ( true ) { var enemy = hero . findNearestEnemy ( ) var distance = hero . …" at bounding box center [297, 73] width 80 height 126
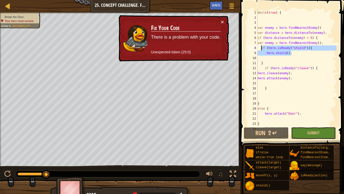
drag, startPoint x: 297, startPoint y: 55, endPoint x: 261, endPoint y: 46, distance: 37.1
click at [261, 46] on div "while ( true ) { var enemy = hero . findNearestEnemy ( ) var distance = hero . …" at bounding box center [297, 73] width 80 height 126
type textarea "if (hero.isReady("shield")){ hero.shield();"
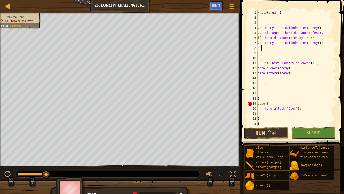
click at [266, 88] on div "while ( true ) { var enemy = hero . findNearestEnemy ( ) var distance = hero . …" at bounding box center [297, 73] width 80 height 126
paste textarea "hero.shield();"
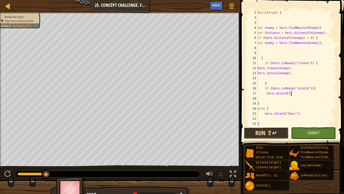
click at [267, 132] on button "Run ⇧↵" at bounding box center [266, 133] width 45 height 12
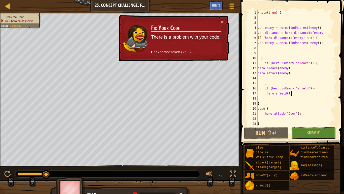
click at [294, 55] on div "while ( true ) { var enemy = hero . findNearestEnemy ( ) var distance = hero . …" at bounding box center [297, 73] width 80 height 126
type textarea "}"
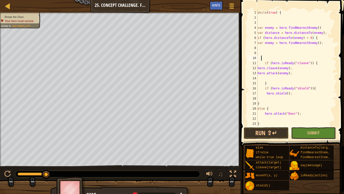
scroll to position [2, 0]
click at [273, 133] on button "Run ⇧↵" at bounding box center [266, 133] width 45 height 12
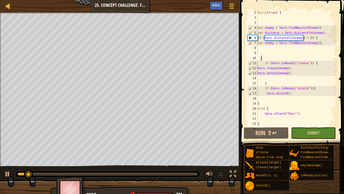
click at [293, 133] on button "Submit" at bounding box center [314, 133] width 45 height 12
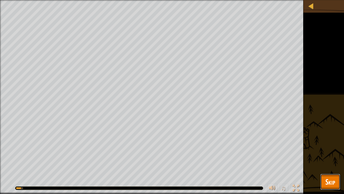
click at [333, 151] on span "Skip" at bounding box center [331, 181] width 10 height 10
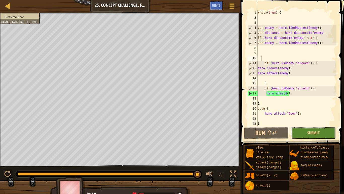
click at [308, 135] on button "Submit" at bounding box center [314, 133] width 45 height 12
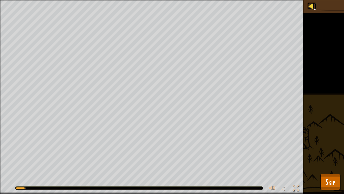
click at [313, 7] on div at bounding box center [311, 6] width 6 height 6
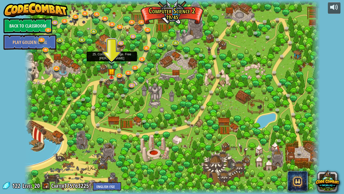
click at [112, 60] on img at bounding box center [112, 52] width 8 height 17
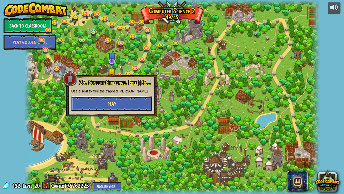
click at [149, 104] on button "Play" at bounding box center [111, 103] width 81 height 15
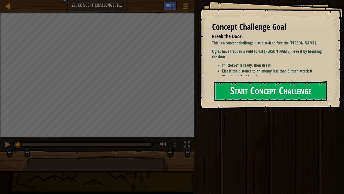
click at [239, 98] on button "Start Concept Challenge" at bounding box center [271, 91] width 113 height 20
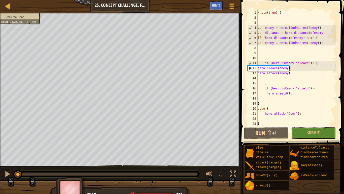
scroll to position [15, 0]
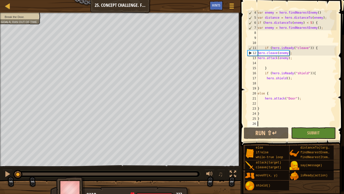
click at [298, 79] on div "var enemy = hero . findNearestEnemy ( ) var distance = hero . distanceTo ( enem…" at bounding box center [297, 73] width 80 height 126
click at [297, 79] on div "var enemy = hero . findNearestEnemy ( ) var distance = hero . distanceTo ( enem…" at bounding box center [297, 73] width 80 height 126
type textarea "}"
type textarea "\"
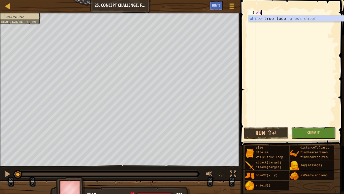
scroll to position [2, 1]
type textarea "whike"
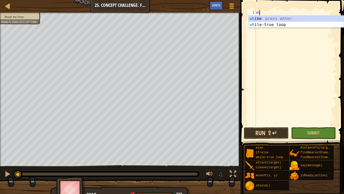
scroll to position [2, 0]
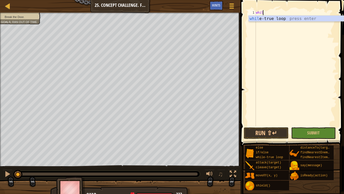
type textarea "while"
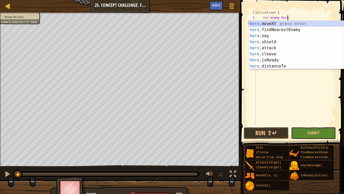
scroll to position [2, 4]
type textarea "var enemy = her"
click at [319, 28] on div "her o.moveXY press enter her o.findNearestEnemy press enter her o.say press ent…" at bounding box center [296, 51] width 95 height 61
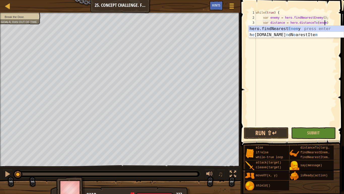
scroll to position [2, 10]
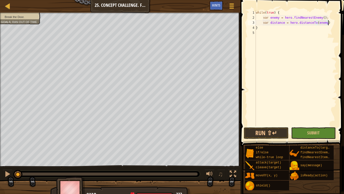
type textarea "var distance = hero.distanceTo(enemy);"
click at [256, 42] on div "while ( true ) { var enemy = hero . findNearestEnemy ( ) ; var distance = hero …" at bounding box center [296, 73] width 82 height 126
type textarea "}"
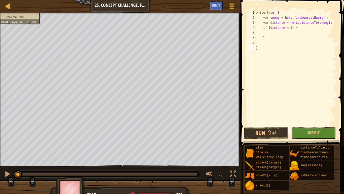
click at [258, 43] on div "while ( true ) { var enemy = hero . findNearestEnemy ( ) ; var distance = hero …" at bounding box center [296, 73] width 82 height 126
click at [266, 38] on div "while ( true ) { var enemy = hero . findNearestEnemy ( ) ; var distance = hero …" at bounding box center [296, 73] width 82 height 126
type textarea "}"
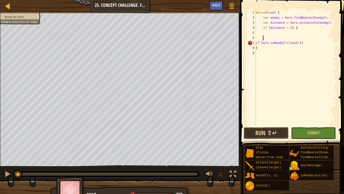
click at [306, 44] on div "while ( true ) { var enemy = hero . findNearestEnemy ( ) ; var distance = hero …" at bounding box center [296, 73] width 82 height 126
click at [302, 44] on div "while ( true ) { var enemy = hero . findNearestEnemy ( ) ; var distance = hero …" at bounding box center [296, 73] width 82 height 126
click at [307, 44] on div "while ( true ) { var enemy = hero . findNearestEnemy ( ) ; var distance = hero …" at bounding box center [296, 73] width 82 height 126
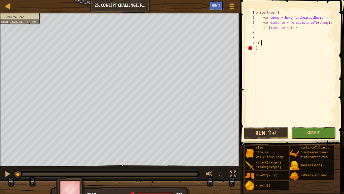
type textarea "if"
type textarea "if (distance < 5) {"
type textarea "}"
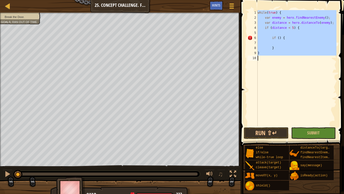
scroll to position [2, 0]
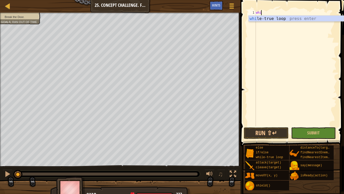
type textarea "while"
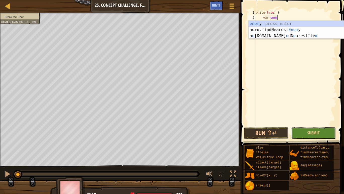
scroll to position [2, 3]
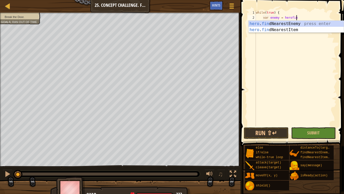
type textarea "var enemy = hero.findNearestEnemy()"
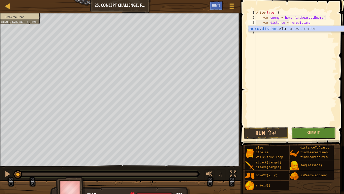
scroll to position [2, 8]
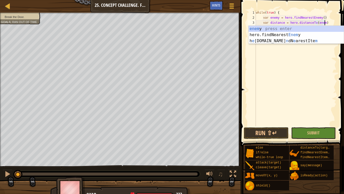
type textarea "var distance = hero.distanceTo(enemy)"
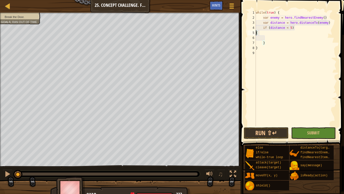
scroll to position [2, 0]
click at [296, 37] on div "while ( true ) { var enemy = hero . findNearestEnemy ( ) var distance = hero . …" at bounding box center [296, 73] width 82 height 126
type textarea "}"
click at [294, 34] on div "while ( true ) { var enemy = hero . findNearestEnemy ( ) var distance = hero . …" at bounding box center [296, 73] width 82 height 126
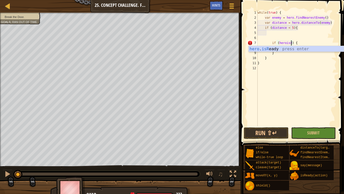
scroll to position [2, 6]
type textarea "if (hero.isReady("cleave")) {"
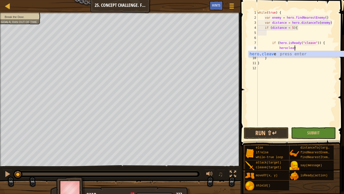
scroll to position [2, 5]
click at [275, 63] on div "while ( true ) { var enemy = hero . findNearestEnemy ( ) var distance = hero . …" at bounding box center [297, 73] width 80 height 126
type textarea "}"
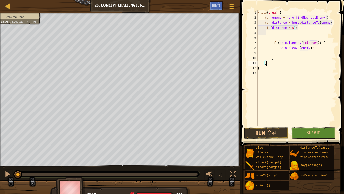
scroll to position [2, 1]
click at [268, 63] on div "while ( true ) { var enemy = hero . findNearestEnemy ( ) var distance = hero . …" at bounding box center [297, 73] width 80 height 126
click at [267, 96] on div "while ( true ) { var enemy = hero . findNearestEnemy ( ) var distance = hero . …" at bounding box center [297, 73] width 80 height 126
type textarea "}"
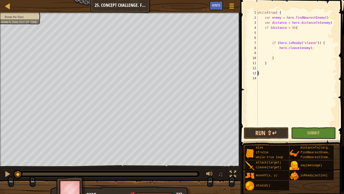
type textarea "}"
click at [264, 63] on div "while ( true ) { var enemy = hero . findNearestEnemy ( ) var distance = hero . …" at bounding box center [297, 73] width 80 height 126
click at [266, 63] on div "while ( true ) { var enemy = hero . findNearestEnemy ( ) var distance = hero . …" at bounding box center [297, 73] width 80 height 126
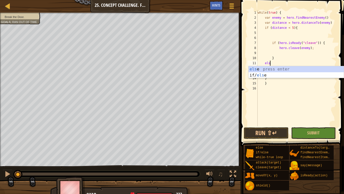
type textarea "else"
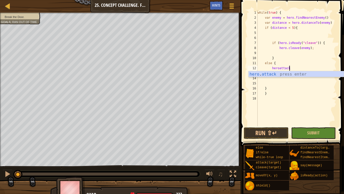
scroll to position [2, 4]
type textarea "hero.attack(enemy);"
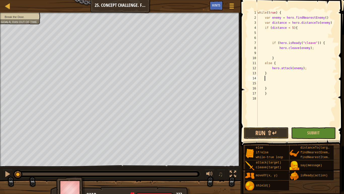
click at [266, 80] on div "while ( true ) { var enemy = hero . findNearestEnemy ( ) var distance = hero . …" at bounding box center [297, 73] width 80 height 126
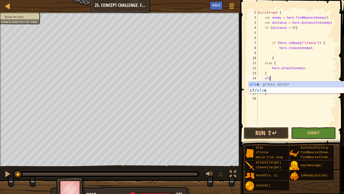
type textarea "else"
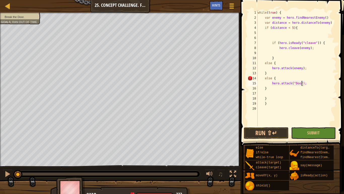
scroll to position [2, 7]
click at [277, 88] on div "while ( true ) { var enemy = hero . findNearestEnemy ( ) var distance = hero . …" at bounding box center [297, 73] width 80 height 126
click at [266, 78] on div "while ( true ) { var enemy = hero . findNearestEnemy ( ) var distance = hero . …" at bounding box center [297, 73] width 80 height 126
click at [268, 80] on div "while ( true ) { var enemy = hero . findNearestEnemy ( ) var distance = hero . …" at bounding box center [297, 73] width 80 height 126
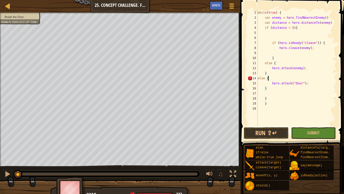
click at [270, 90] on div "while ( true ) { var enemy = hero . findNearestEnemy ( ) var distance = hero . …" at bounding box center [297, 73] width 80 height 126
type textarea "}"
click at [276, 101] on div "while ( true ) { var enemy = hero . findNearestEnemy ( ) var distance = hero . …" at bounding box center [297, 73] width 80 height 126
click at [278, 99] on div "while ( true ) { var enemy = hero . findNearestEnemy ( ) var distance = hero . …" at bounding box center [297, 73] width 80 height 126
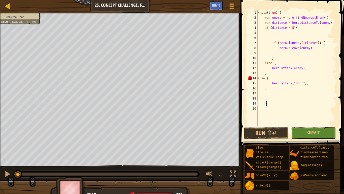
click at [270, 103] on div "while ( true ) { var enemy = hero . findNearestEnemy ( ) var distance = hero . …" at bounding box center [297, 73] width 80 height 126
type textarea "}"
click at [273, 88] on div "while ( true ) { var enemy = hero . findNearestEnemy ( ) var distance = hero . …" at bounding box center [297, 73] width 80 height 126
type textarea "}"
click at [270, 75] on div "while ( true ) { var enemy = hero . findNearestEnemy ( ) var distance = hero . …" at bounding box center [297, 73] width 80 height 126
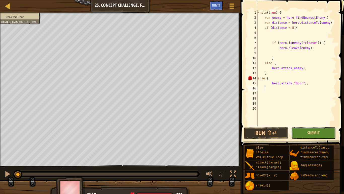
type textarea "}"
click at [268, 89] on div "while ( true ) { var enemy = hero . findNearestEnemy ( ) var distance = hero . …" at bounding box center [297, 73] width 80 height 126
type textarea "}}"
type textarea "}"
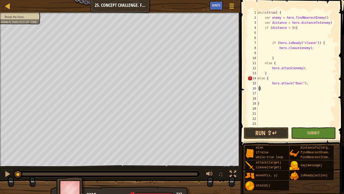
scroll to position [0, 0]
click at [261, 96] on div "while ( true ) { var enemy = hero . findNearestEnemy ( ) var distance = hero . …" at bounding box center [297, 73] width 80 height 126
click at [261, 88] on div "while ( true ) { var enemy = hero . findNearestEnemy ( ) var distance = hero . …" at bounding box center [297, 73] width 80 height 126
type textarea "}"
click at [315, 84] on div "while ( true ) { var enemy = hero . findNearestEnemy ( ) var distance = hero . …" at bounding box center [297, 73] width 80 height 126
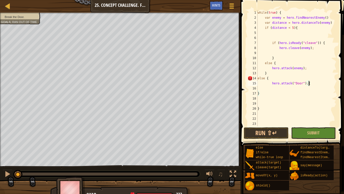
scroll to position [2, 7]
click at [264, 131] on button "Run ⇧↵" at bounding box center [266, 133] width 45 height 12
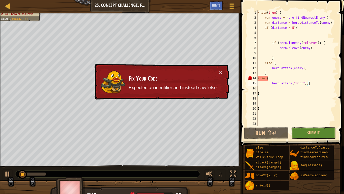
scroll to position [2, 7]
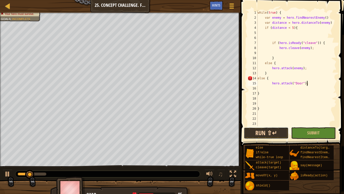
click at [266, 133] on button "Run ⇧↵" at bounding box center [266, 133] width 45 height 12
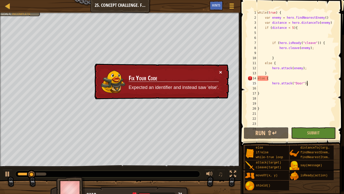
click at [221, 74] on button "×" at bounding box center [220, 71] width 3 height 5
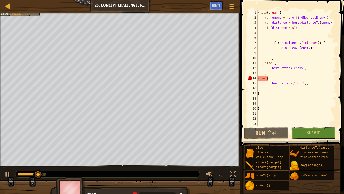
click at [280, 12] on div "while ( true ) { var enemy = hero . findNearestEnemy ( ) var distance = hero . …" at bounding box center [297, 73] width 80 height 126
click at [280, 13] on div "while ( true ) { var enemy = hero . findNearestEnemy ( ) var distance = hero . …" at bounding box center [297, 73] width 80 height 126
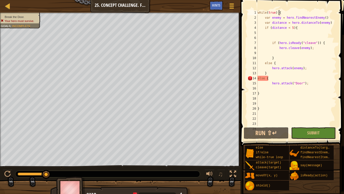
click at [267, 78] on div "while ( true ) { var enemy = hero . findNearestEnemy ( ) var distance = hero . …" at bounding box center [297, 73] width 80 height 126
type textarea "e{"
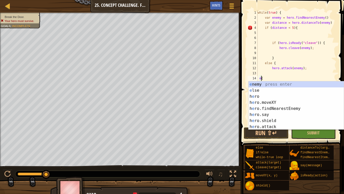
scroll to position [2, 1]
click at [303, 90] on div "e nemy press enter e lse press enter h e ro press enter h e ro.moveXY press ent…" at bounding box center [296, 111] width 95 height 61
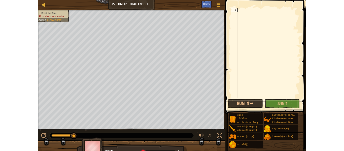
scroll to position [2, 0]
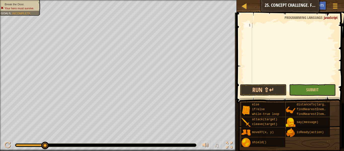
click at [282, 56] on div at bounding box center [293, 58] width 85 height 71
paste textarea "hero.shield();"
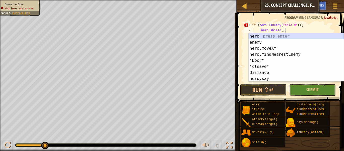
click at [288, 31] on div "if ( hero . isReady ( "shield" )) { hero . shield ( ) ;" at bounding box center [293, 58] width 85 height 71
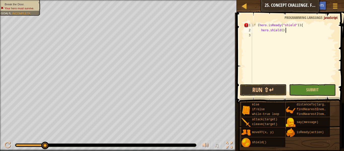
type textarea "hero.shield();"
type textarea "q"
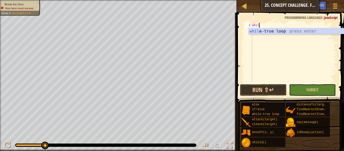
scroll to position [2, 1]
type textarea "while"
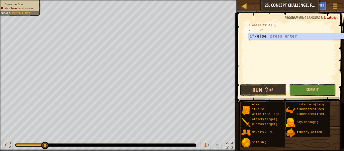
type textarea "if (enemy) {"
type textarea "i"
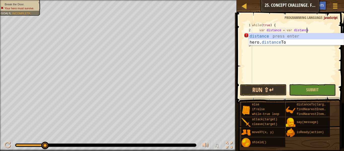
scroll to position [2, 8]
click at [266, 42] on div "distance press enter hero. distance To press enter" at bounding box center [296, 45] width 95 height 24
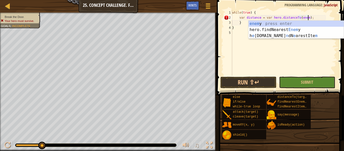
type textarea "var distance = var hero.distanceTo(enemy);"
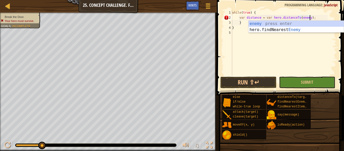
scroll to position [2, 11]
click at [238, 19] on div "while ( true ) { var distance = var hero . distanceTo ( enemy ) ; } }" at bounding box center [283, 48] width 105 height 76
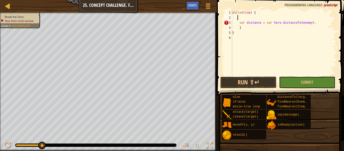
click at [250, 16] on div "while ( true ) { var distance = var hero . distanceTo ( enemy ) ; } }" at bounding box center [283, 48] width 105 height 76
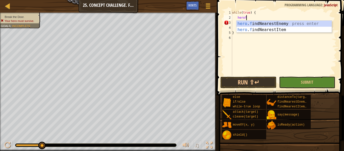
type textarea "herofin"
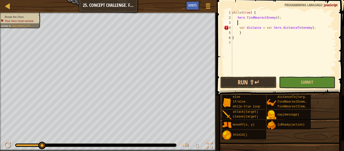
scroll to position [2, 0]
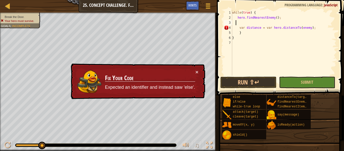
click at [239, 28] on div "while ( true ) { hero . findNearestEnemy ( ) ; var distance = var hero . distan…" at bounding box center [283, 48] width 105 height 76
click at [262, 40] on div "while ( true ) { hero . findNearestEnemy ( ) ; var distance = var hero . distan…" at bounding box center [283, 48] width 105 height 76
click at [255, 34] on div "while ( true ) { hero . findNearestEnemy ( ) ; var distance = var hero . distan…" at bounding box center [283, 48] width 105 height 76
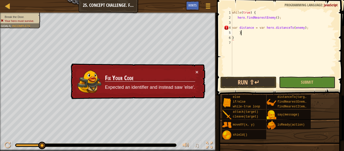
type textarea "}"
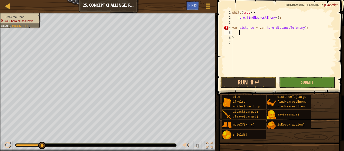
click at [252, 37] on div "while ( true ) { hero . findNearestEnemy ( ) ; var distance = var hero . distan…" at bounding box center [283, 48] width 105 height 76
type textarea "}"
click at [238, 18] on div "while ( true ) { hero . findNearestEnemy ( ) ; var distance = var hero . distan…" at bounding box center [283, 48] width 105 height 76
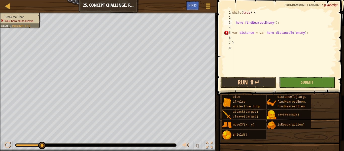
click at [319, 35] on div "while ( true ) { hero . findNearestEnemy ( ) ; var distance = var hero . distan…" at bounding box center [283, 48] width 105 height 76
type textarea "var distance = var hero.distanceTo(enemy);"
click at [303, 28] on div "while ( true ) { hero . findNearestEnemy ( ) ; var distance = var hero . distan…" at bounding box center [283, 48] width 105 height 76
type textarea "v"
type textarea "herofind"
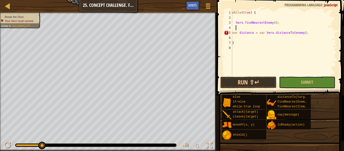
scroll to position [2, 0]
type textarea "e"
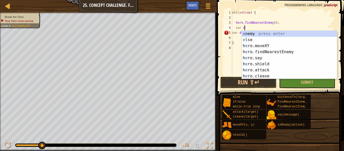
type textarea "}"
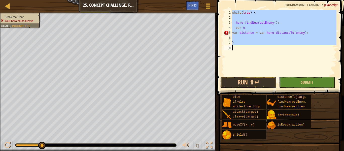
scroll to position [2, 0]
